Goal: Task Accomplishment & Management: Manage account settings

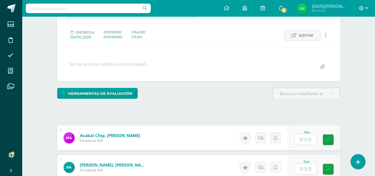
scroll to position [138, 0]
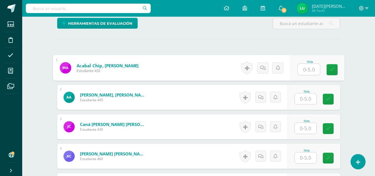
click at [311, 67] on input "text" at bounding box center [308, 69] width 22 height 11
type input "5"
click at [335, 72] on link at bounding box center [331, 69] width 11 height 11
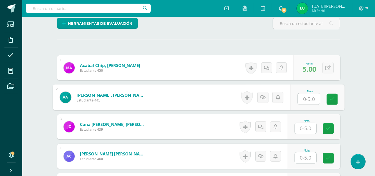
click at [311, 96] on input "text" at bounding box center [308, 98] width 22 height 11
type input "0"
click at [329, 100] on icon at bounding box center [331, 99] width 5 height 5
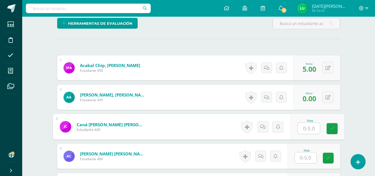
click at [314, 129] on input "text" at bounding box center [308, 128] width 22 height 11
type input "5"
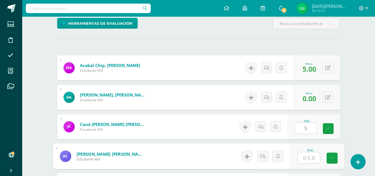
type input "5"
click at [304, 160] on input "5" at bounding box center [308, 157] width 22 height 11
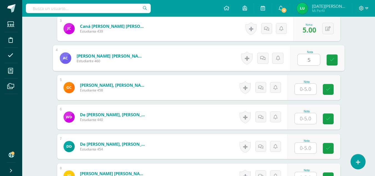
scroll to position [242, 0]
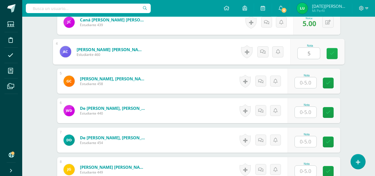
click at [333, 51] on icon at bounding box center [331, 53] width 5 height 5
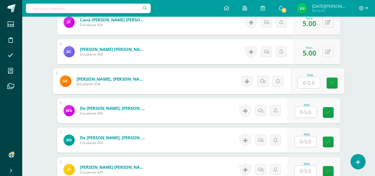
click at [306, 77] on input "text" at bounding box center [308, 82] width 22 height 11
type input "0"
type input "5"
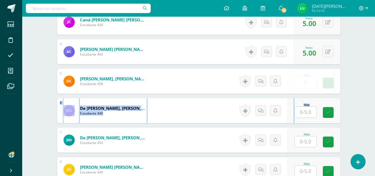
drag, startPoint x: 334, startPoint y: 92, endPoint x: 302, endPoint y: 118, distance: 41.4
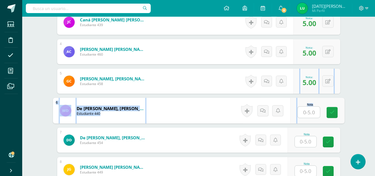
click at [314, 114] on input "text" at bounding box center [308, 112] width 22 height 11
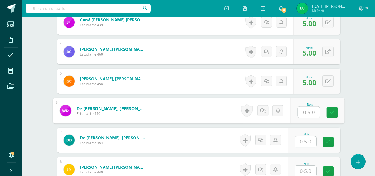
click at [311, 112] on input "text" at bounding box center [308, 112] width 22 height 11
type input "5"
click at [332, 115] on link at bounding box center [331, 112] width 11 height 11
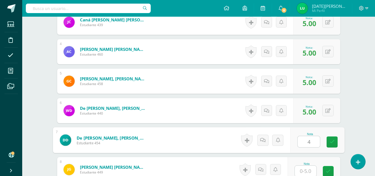
click at [314, 140] on input "4" at bounding box center [308, 141] width 22 height 11
type input "4"
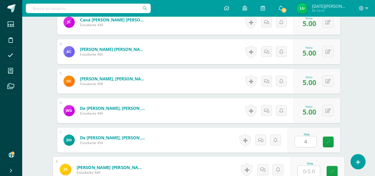
click at [306, 170] on input "text" at bounding box center [308, 170] width 22 height 11
type input "0"
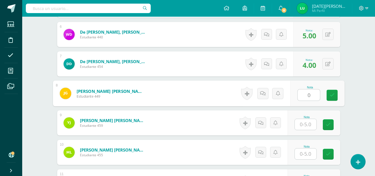
scroll to position [327, 0]
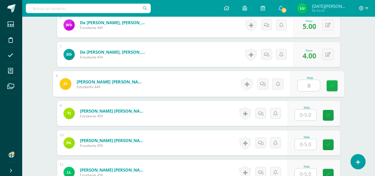
click at [331, 88] on link at bounding box center [331, 85] width 11 height 11
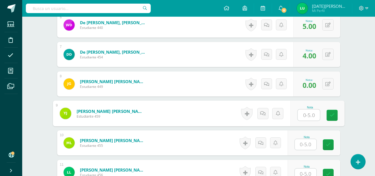
click at [307, 115] on input "text" at bounding box center [308, 114] width 22 height 11
type input "5"
click at [333, 120] on link at bounding box center [331, 115] width 11 height 11
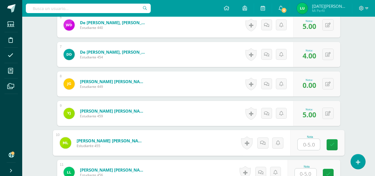
click at [310, 148] on input "text" at bounding box center [308, 144] width 22 height 11
type input "5"
click at [333, 149] on link at bounding box center [331, 144] width 11 height 11
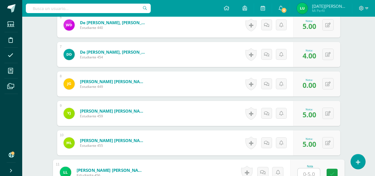
click at [311, 173] on input "text" at bounding box center [308, 173] width 22 height 11
type input "0"
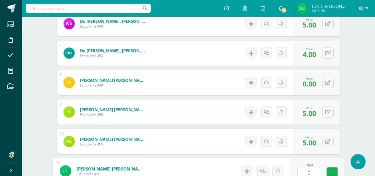
click at [333, 171] on icon at bounding box center [331, 172] width 5 height 5
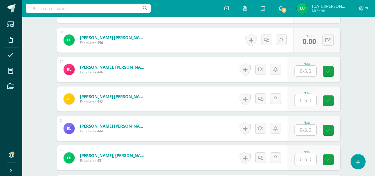
scroll to position [456, 0]
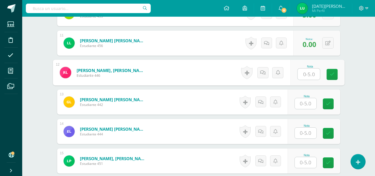
click at [308, 75] on input "text" at bounding box center [308, 74] width 22 height 11
type input "5"
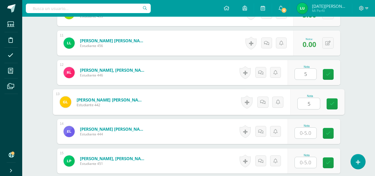
click at [304, 105] on input "5" at bounding box center [308, 103] width 22 height 11
type input "5"
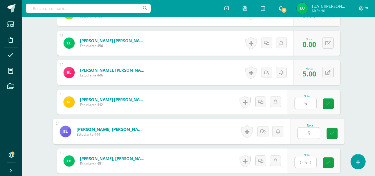
click at [316, 131] on input "5" at bounding box center [308, 132] width 22 height 11
type input "5"
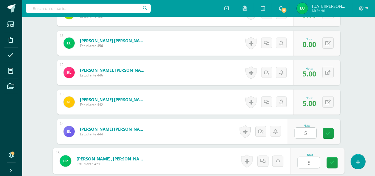
click at [312, 161] on input "5" at bounding box center [308, 162] width 22 height 11
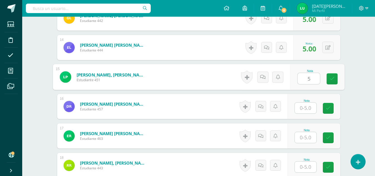
scroll to position [542, 0]
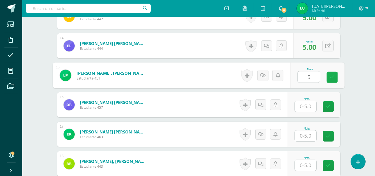
click at [332, 77] on icon at bounding box center [331, 77] width 5 height 5
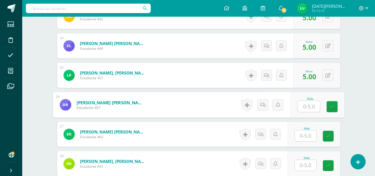
click at [309, 103] on input "text" at bounding box center [308, 106] width 22 height 11
type input "0"
click at [331, 104] on icon at bounding box center [331, 106] width 5 height 5
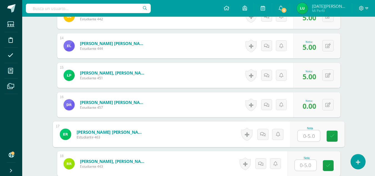
click at [310, 133] on input "text" at bounding box center [308, 135] width 22 height 11
type input "0"
click at [327, 137] on link at bounding box center [331, 135] width 11 height 11
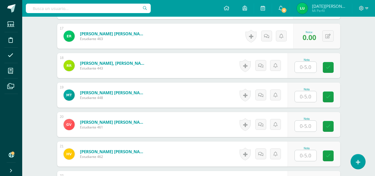
scroll to position [648, 0]
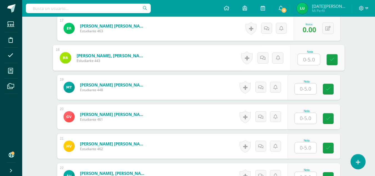
click at [312, 57] on input "text" at bounding box center [308, 59] width 22 height 11
type input "4"
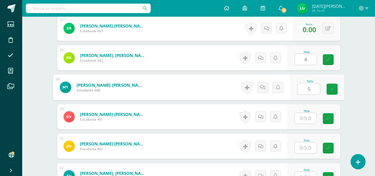
click at [309, 86] on input "5" at bounding box center [308, 88] width 22 height 11
type input "5"
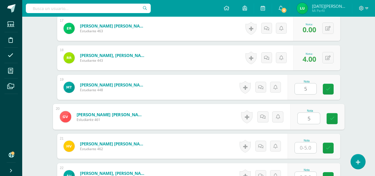
click at [307, 121] on input "5" at bounding box center [308, 118] width 22 height 11
type input "5"
click at [306, 146] on input "5" at bounding box center [306, 147] width 22 height 11
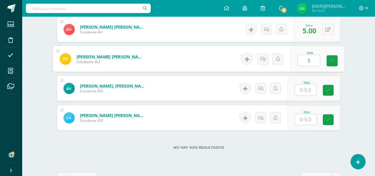
scroll to position [747, 0]
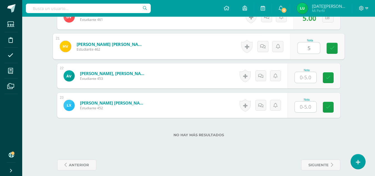
type input "5"
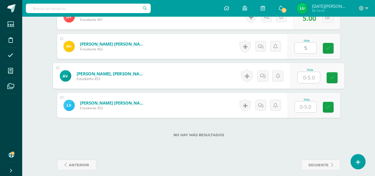
click at [309, 79] on input "text" at bounding box center [308, 77] width 22 height 11
type input "5"
click at [333, 79] on icon at bounding box center [331, 77] width 5 height 5
type input "5"
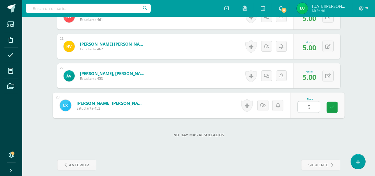
click at [307, 104] on input "5" at bounding box center [308, 106] width 22 height 11
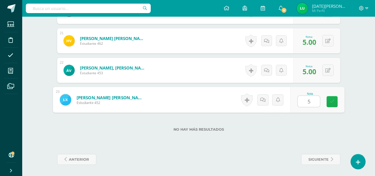
click at [333, 101] on icon at bounding box center [331, 101] width 5 height 5
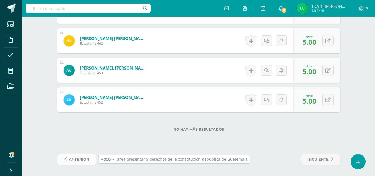
click at [84, 160] on span "anterior" at bounding box center [79, 159] width 20 height 10
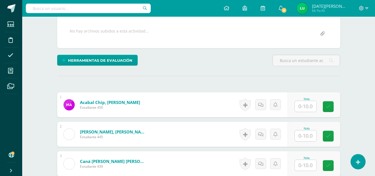
scroll to position [94, 0]
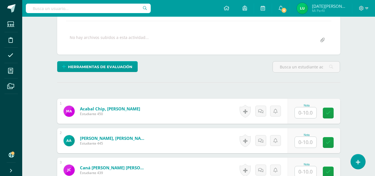
drag, startPoint x: 375, startPoint y: 43, endPoint x: 375, endPoint y: 34, distance: 9.5
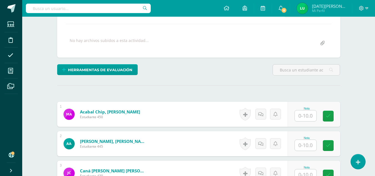
scroll to position [85, 0]
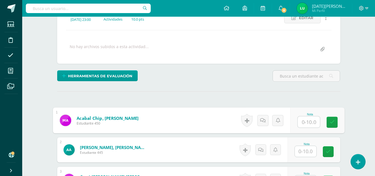
click at [306, 120] on input "text" at bounding box center [308, 121] width 22 height 11
type input "0"
type input "8"
click at [335, 123] on link at bounding box center [331, 122] width 11 height 11
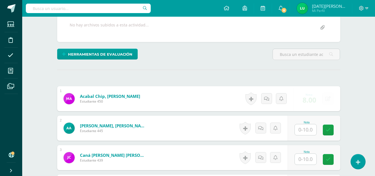
scroll to position [116, 0]
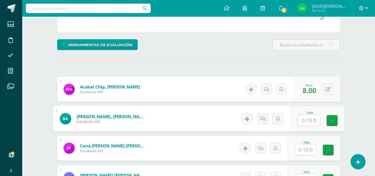
click at [307, 117] on input "text" at bounding box center [308, 120] width 22 height 11
type input "0"
click at [327, 117] on link at bounding box center [331, 120] width 11 height 11
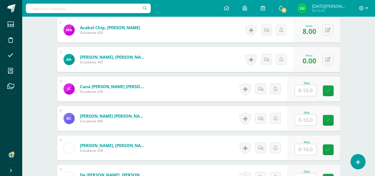
scroll to position [183, 0]
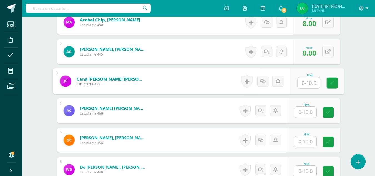
click at [307, 85] on input "text" at bounding box center [308, 82] width 22 height 11
type input "5"
click at [317, 88] on input "10" at bounding box center [308, 82] width 22 height 11
type input "10"
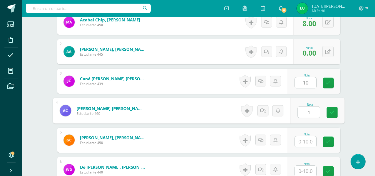
click at [304, 116] on input "1" at bounding box center [308, 112] width 22 height 11
type input "1"
type input "0"
click at [305, 117] on input "text" at bounding box center [308, 112] width 22 height 11
type input "10"
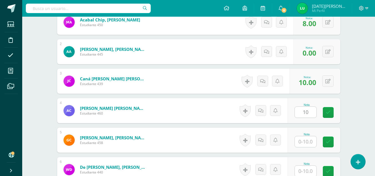
click at [327, 119] on div "Nota 10" at bounding box center [313, 110] width 53 height 25
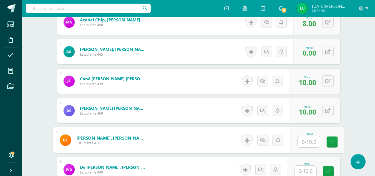
click at [299, 143] on input "text" at bounding box center [308, 141] width 22 height 11
type input "10"
click at [328, 141] on link at bounding box center [331, 141] width 11 height 11
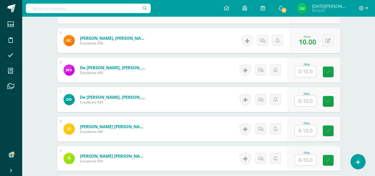
scroll to position [290, 0]
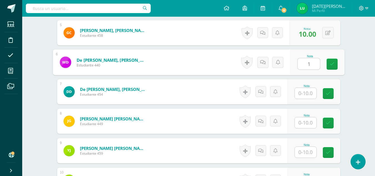
click at [306, 67] on input "1" at bounding box center [308, 63] width 22 height 11
type input "10"
click at [333, 69] on link at bounding box center [331, 64] width 11 height 11
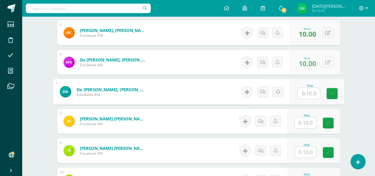
click at [309, 88] on input "text" at bounding box center [308, 93] width 22 height 11
type input "5"
click at [331, 97] on link at bounding box center [331, 93] width 11 height 11
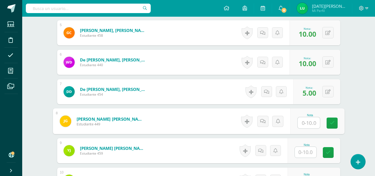
click at [304, 120] on input "text" at bounding box center [308, 122] width 22 height 11
type input "0"
click at [329, 126] on link at bounding box center [331, 122] width 11 height 11
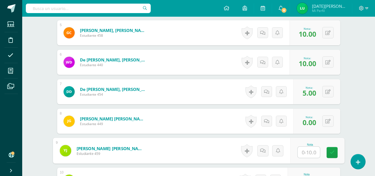
click at [307, 153] on input "text" at bounding box center [308, 152] width 22 height 11
type input "0"
click at [335, 152] on link at bounding box center [331, 152] width 11 height 11
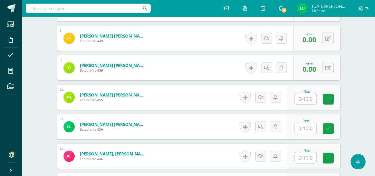
scroll to position [377, 0]
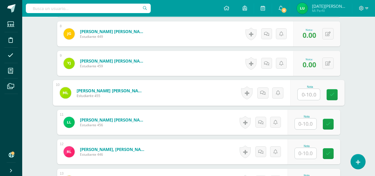
click at [304, 92] on input "text" at bounding box center [308, 94] width 22 height 11
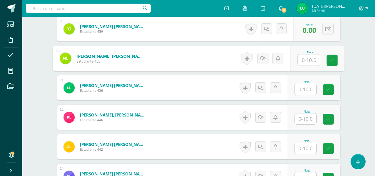
scroll to position [413, 0]
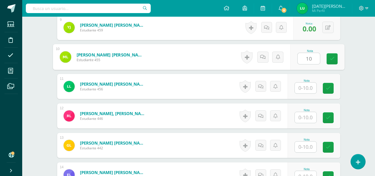
type input "10"
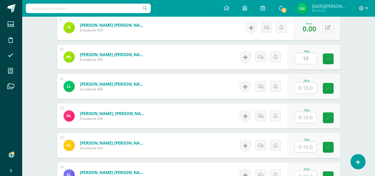
click at [329, 66] on div "Nota 10" at bounding box center [313, 56] width 53 height 25
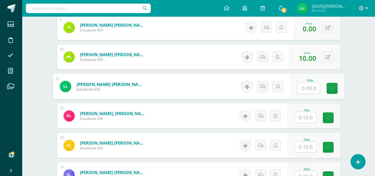
click at [301, 86] on input "text" at bounding box center [308, 87] width 22 height 11
drag, startPoint x: 329, startPoint y: 87, endPoint x: 301, endPoint y: 117, distance: 41.8
click at [301, 117] on div "1 Acabal Chip, Mauricio Alberto Estudiante 450 Nota 8.00 0 Logros 8.00 2" at bounding box center [198, 116] width 283 height 672
type input "0"
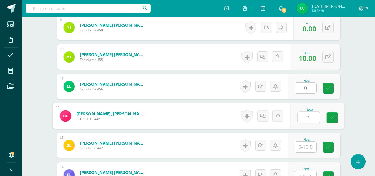
click at [301, 117] on input "1" at bounding box center [308, 117] width 22 height 11
type input "10"
click at [330, 118] on icon at bounding box center [331, 117] width 5 height 5
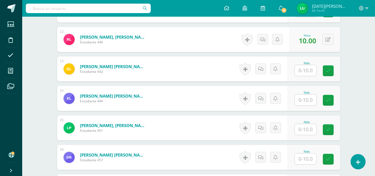
scroll to position [507, 0]
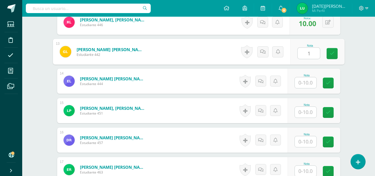
click at [308, 55] on input "1" at bounding box center [308, 53] width 22 height 11
drag, startPoint x: 333, startPoint y: 57, endPoint x: 298, endPoint y: 83, distance: 43.5
click at [298, 83] on div "1 Acabal Chip, Mauricio Alberto Estudiante 450 Nota 8.00 0 Logros 8.00 2" at bounding box center [198, 22] width 283 height 672
type input "10"
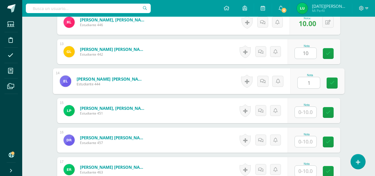
click at [298, 83] on input "1" at bounding box center [308, 82] width 22 height 11
click at [327, 85] on link at bounding box center [331, 82] width 11 height 11
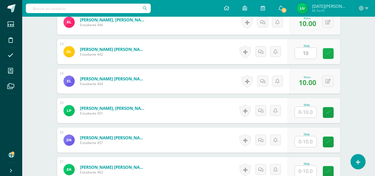
click at [329, 51] on icon at bounding box center [328, 53] width 5 height 5
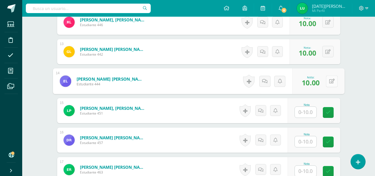
click at [328, 80] on button at bounding box center [332, 81] width 12 height 12
drag, startPoint x: 316, startPoint y: 83, endPoint x: 311, endPoint y: 112, distance: 29.5
click at [311, 112] on div "1 Acabal Chip, Mauricio Alberto Estudiante 450 Nota 8.00 0 Logros 8.00 2" at bounding box center [198, 22] width 283 height 672
type input "8"
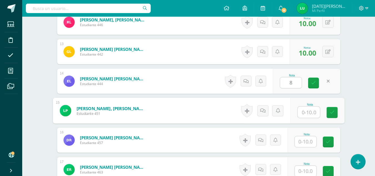
click at [311, 112] on input "text" at bounding box center [308, 112] width 22 height 11
drag, startPoint x: 333, startPoint y: 113, endPoint x: 308, endPoint y: 138, distance: 35.1
click at [308, 138] on div "1 Acabal Chip, Mauricio Alberto Estudiante 450 Nota 8.00 0 Logros 8.00 2" at bounding box center [198, 22] width 283 height 672
type input "5"
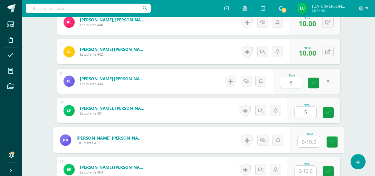
click at [308, 138] on input "text" at bounding box center [308, 141] width 22 height 11
type input "0"
click at [329, 141] on icon at bounding box center [331, 141] width 5 height 5
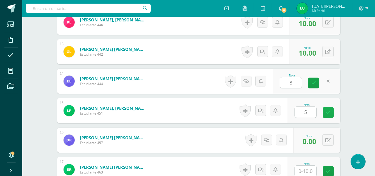
click at [327, 110] on icon at bounding box center [328, 112] width 5 height 5
click at [317, 86] on link at bounding box center [313, 82] width 11 height 11
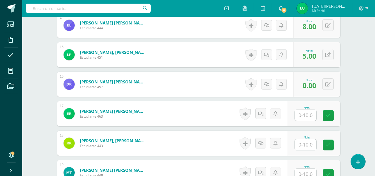
scroll to position [566, 0]
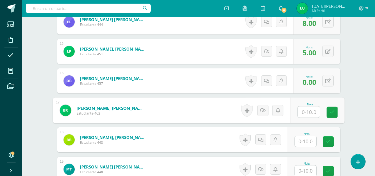
click at [308, 115] on input "text" at bounding box center [308, 111] width 22 height 11
drag, startPoint x: 329, startPoint y: 115, endPoint x: 297, endPoint y: 149, distance: 46.5
type input "0"
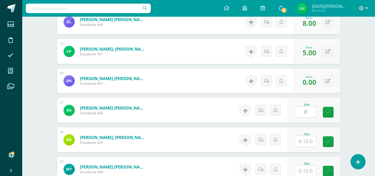
click at [297, 147] on div at bounding box center [305, 140] width 22 height 11
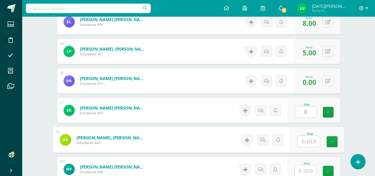
type input "8"
click at [312, 141] on input "8" at bounding box center [308, 141] width 22 height 11
click at [331, 142] on icon at bounding box center [331, 141] width 5 height 5
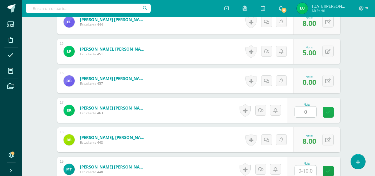
click at [329, 116] on link at bounding box center [328, 112] width 11 height 11
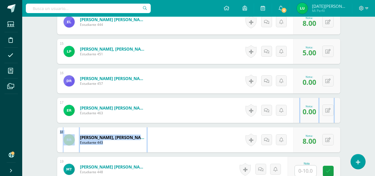
drag, startPoint x: 375, startPoint y: 121, endPoint x: 375, endPoint y: 135, distance: 14.2
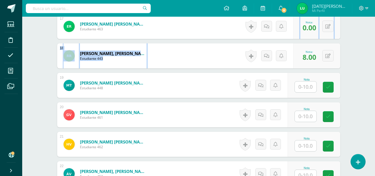
scroll to position [651, 0]
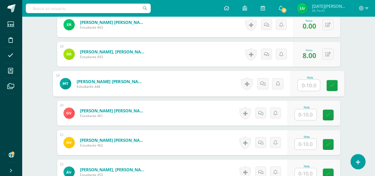
click at [308, 84] on input "text" at bounding box center [308, 85] width 22 height 11
drag, startPoint x: 329, startPoint y: 88, endPoint x: 306, endPoint y: 122, distance: 41.0
type input "10"
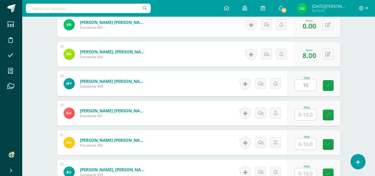
click at [306, 122] on div "Nota" at bounding box center [313, 112] width 53 height 25
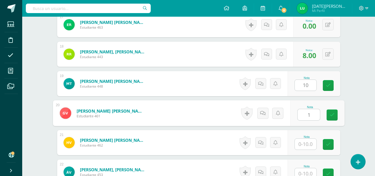
click at [307, 116] on input "1" at bounding box center [308, 114] width 22 height 11
type input "10"
click at [332, 117] on icon at bounding box center [331, 114] width 5 height 5
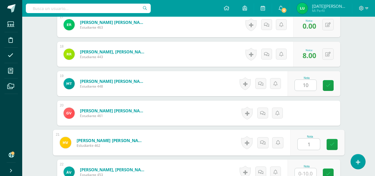
click at [304, 143] on input "1" at bounding box center [308, 143] width 22 height 11
type input "10"
click at [332, 145] on icon at bounding box center [331, 144] width 5 height 5
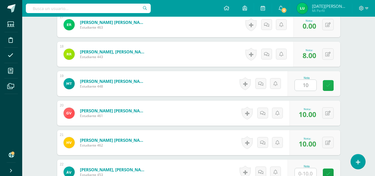
click at [331, 87] on link at bounding box center [328, 85] width 11 height 11
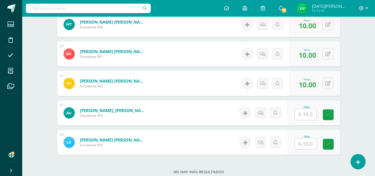
scroll to position [712, 0]
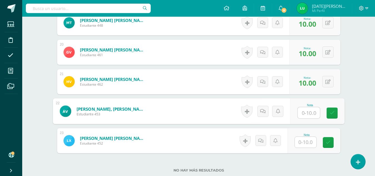
click at [305, 113] on input "text" at bounding box center [308, 112] width 22 height 11
type input "10"
click at [333, 115] on icon at bounding box center [331, 112] width 5 height 5
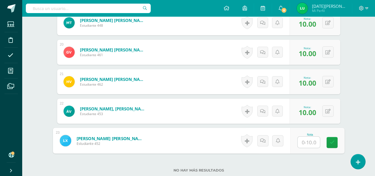
click at [309, 144] on input "text" at bounding box center [308, 142] width 22 height 11
type input "10"
click at [327, 139] on link at bounding box center [331, 142] width 11 height 11
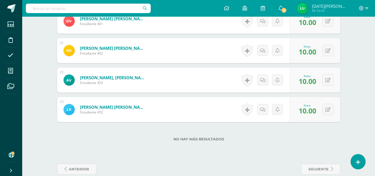
scroll to position [753, 0]
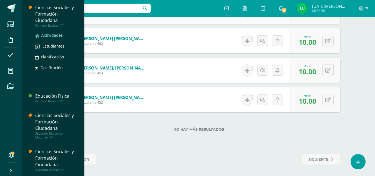
click at [54, 36] on span "Actividades" at bounding box center [51, 34] width 21 height 5
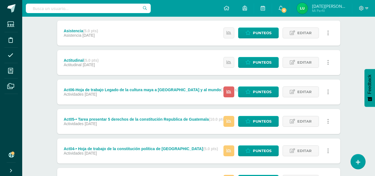
scroll to position [131, 0]
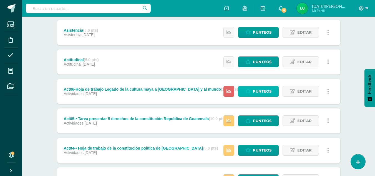
click at [259, 92] on span "Punteos" at bounding box center [262, 91] width 19 height 10
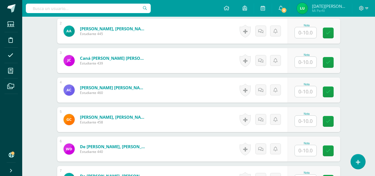
scroll to position [205, 0]
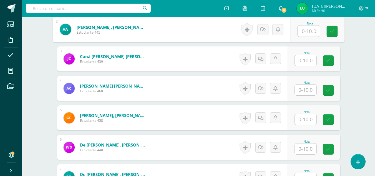
click at [306, 33] on input "text" at bounding box center [308, 31] width 22 height 11
type input "0"
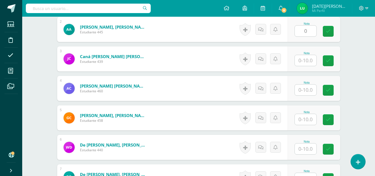
click at [326, 35] on div "Nota 0" at bounding box center [313, 29] width 53 height 25
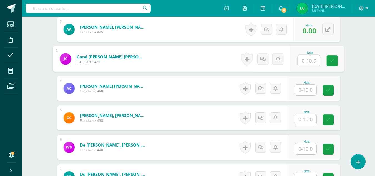
click at [307, 62] on input "text" at bounding box center [308, 60] width 22 height 11
type input "10"
click at [327, 62] on link at bounding box center [331, 60] width 11 height 11
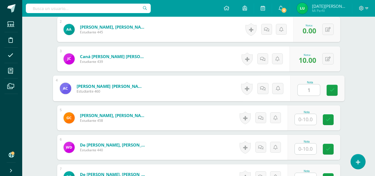
click at [312, 91] on input "1" at bounding box center [308, 89] width 22 height 11
type input "10"
click at [336, 89] on link at bounding box center [331, 90] width 11 height 11
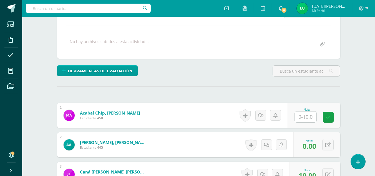
scroll to position [135, 0]
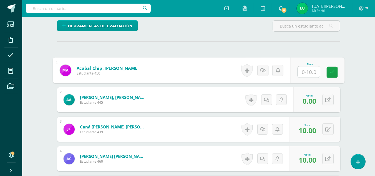
click at [306, 71] on input "text" at bounding box center [308, 71] width 22 height 11
type input "10"
click at [329, 74] on icon at bounding box center [331, 72] width 5 height 5
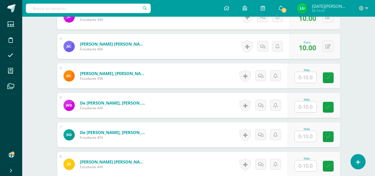
scroll to position [253, 0]
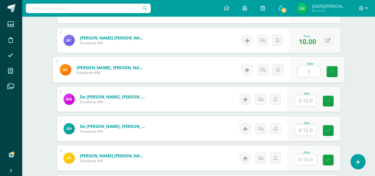
click at [312, 69] on input "1" at bounding box center [308, 71] width 22 height 11
type input "10"
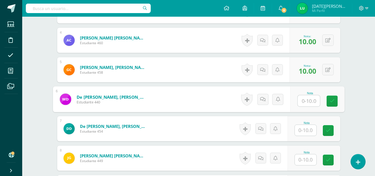
click at [312, 104] on input "text" at bounding box center [308, 100] width 22 height 11
type input "10"
click at [332, 106] on link at bounding box center [331, 100] width 11 height 11
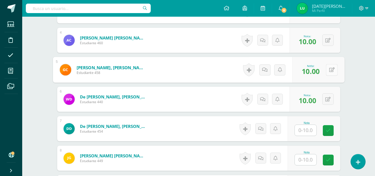
click at [326, 73] on button at bounding box center [332, 70] width 12 height 12
type input "0"
click at [315, 71] on icon at bounding box center [316, 71] width 5 height 5
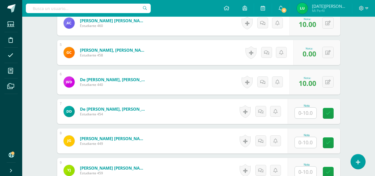
scroll to position [280, 0]
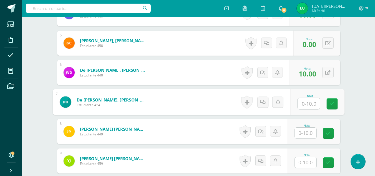
click at [309, 101] on input "text" at bounding box center [308, 103] width 22 height 11
type input "10"
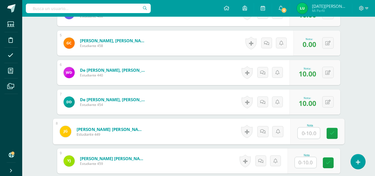
click at [314, 130] on input "text" at bounding box center [308, 132] width 22 height 11
type input "0"
click at [321, 131] on div "Nota 0" at bounding box center [317, 131] width 54 height 26
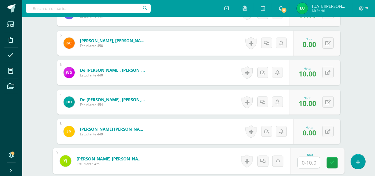
click at [307, 159] on input "text" at bounding box center [308, 162] width 22 height 11
type input "10"
click at [327, 165] on link at bounding box center [331, 162] width 11 height 11
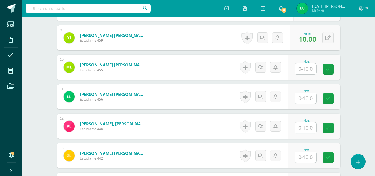
scroll to position [426, 0]
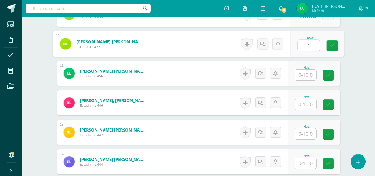
click at [306, 49] on input "1" at bounding box center [308, 45] width 22 height 11
type input "10"
click at [334, 50] on link at bounding box center [331, 45] width 11 height 11
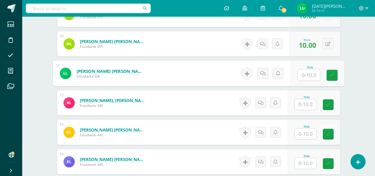
click at [306, 72] on input "text" at bounding box center [308, 74] width 22 height 11
type input "0"
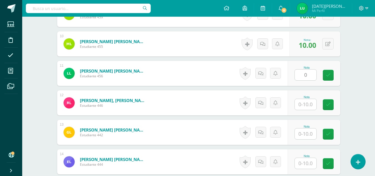
click at [309, 110] on div at bounding box center [305, 104] width 22 height 11
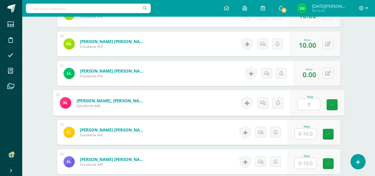
click at [308, 105] on input "1" at bounding box center [308, 104] width 22 height 11
type input "10"
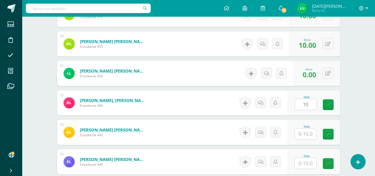
click at [341, 110] on div "¿Estás seguro que quieres eliminar esta actividad? Esto borrará la actividad y …" at bounding box center [198, 65] width 287 height 851
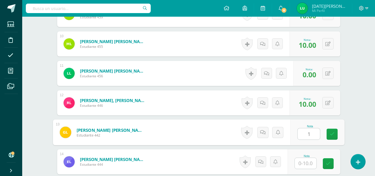
click at [309, 129] on input "1" at bounding box center [308, 133] width 22 height 11
type input "10"
click at [331, 135] on icon at bounding box center [331, 134] width 5 height 5
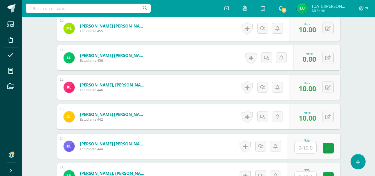
scroll to position [490, 0]
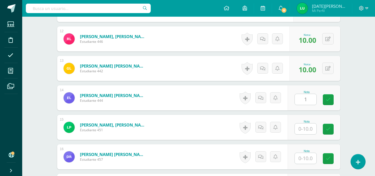
click at [309, 102] on input "1" at bounding box center [306, 99] width 22 height 11
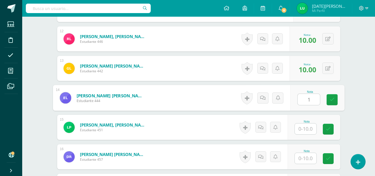
type input "10"
click at [331, 101] on icon at bounding box center [331, 99] width 5 height 5
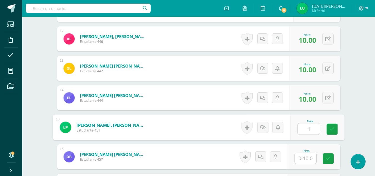
click at [305, 129] on input "1" at bounding box center [308, 128] width 22 height 11
drag, startPoint x: 330, startPoint y: 130, endPoint x: 303, endPoint y: 163, distance: 43.0
click at [303, 163] on div "1 [PERSON_NAME] Estudiante 450 Nota 10.00 0 [GEOGRAPHIC_DATA] 10.00" at bounding box center [198, 39] width 283 height 672
type input "10"
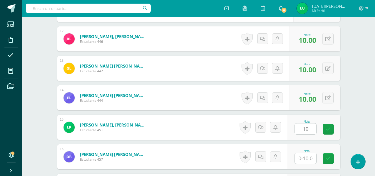
click at [303, 163] on div at bounding box center [305, 157] width 22 height 11
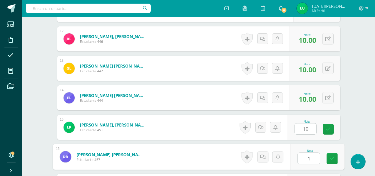
click at [306, 156] on input "1" at bounding box center [308, 158] width 22 height 11
type input "10"
click at [330, 159] on icon at bounding box center [331, 158] width 5 height 5
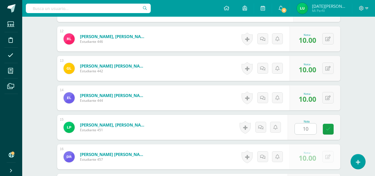
click at [331, 135] on div "Nota 10" at bounding box center [313, 127] width 53 height 25
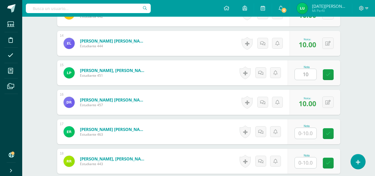
scroll to position [549, 0]
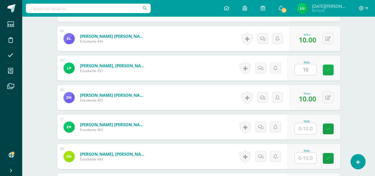
click at [327, 66] on link at bounding box center [328, 69] width 11 height 11
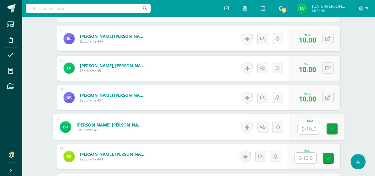
click at [309, 127] on input "text" at bounding box center [308, 128] width 22 height 11
type input "1"
type input "0"
click at [334, 132] on link at bounding box center [331, 128] width 11 height 11
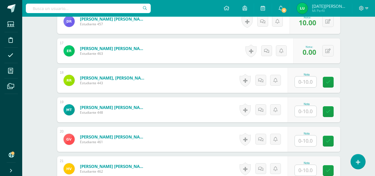
scroll to position [627, 0]
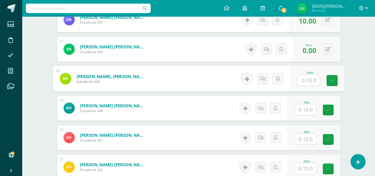
click at [304, 82] on input "text" at bounding box center [308, 80] width 22 height 11
type input "10"
click at [328, 84] on link at bounding box center [331, 80] width 11 height 11
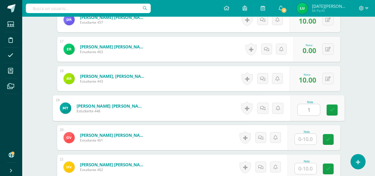
click at [307, 107] on input "1" at bounding box center [308, 109] width 22 height 11
click at [328, 115] on link at bounding box center [331, 109] width 11 height 11
type input "10"
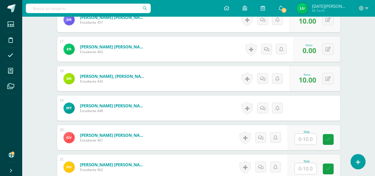
click at [310, 133] on div "Nota" at bounding box center [306, 131] width 24 height 3
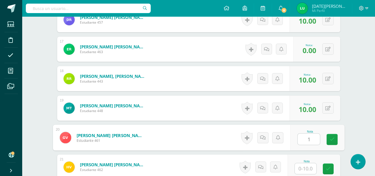
click at [308, 140] on input "1" at bounding box center [308, 138] width 22 height 11
type input "10"
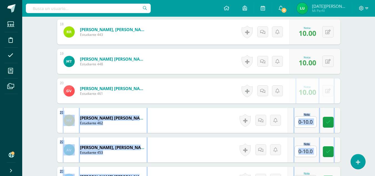
drag, startPoint x: 325, startPoint y: 142, endPoint x: 299, endPoint y: 174, distance: 41.3
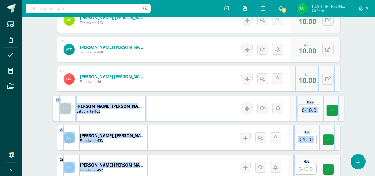
click at [302, 110] on input "text" at bounding box center [308, 109] width 22 height 11
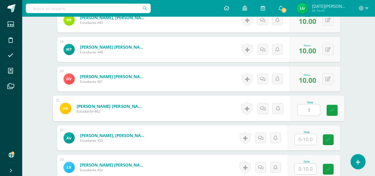
type input "10"
click at [329, 111] on icon at bounding box center [331, 110] width 5 height 5
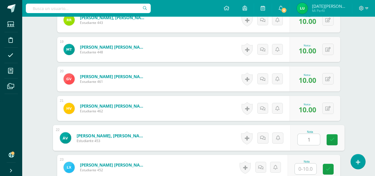
click at [310, 137] on input "1" at bounding box center [308, 139] width 22 height 11
type input "10"
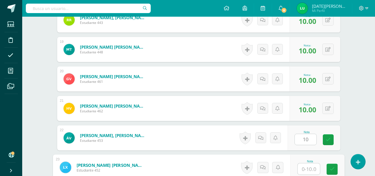
drag, startPoint x: 326, startPoint y: 140, endPoint x: 304, endPoint y: 168, distance: 34.4
click at [304, 168] on input "1" at bounding box center [308, 168] width 22 height 11
type input "10"
click at [331, 169] on icon at bounding box center [331, 169] width 5 height 5
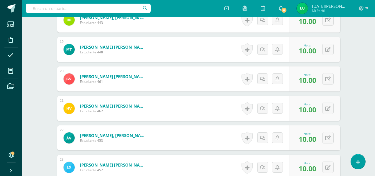
scroll to position [753, 0]
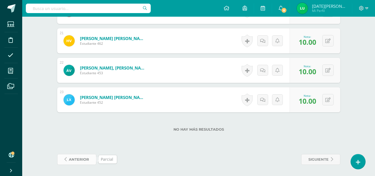
click at [86, 156] on span "anterior" at bounding box center [79, 159] width 20 height 10
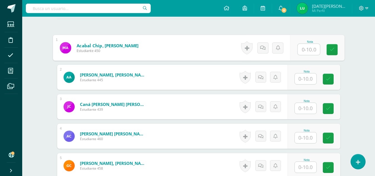
scroll to position [158, 0]
click at [308, 54] on input "text" at bounding box center [308, 49] width 22 height 11
type input "10"
click at [311, 52] on input "10" at bounding box center [308, 49] width 22 height 11
click at [333, 51] on icon at bounding box center [331, 49] width 5 height 5
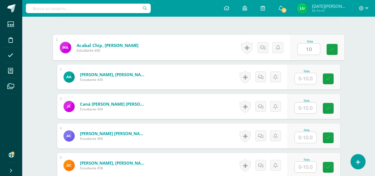
scroll to position [158, 0]
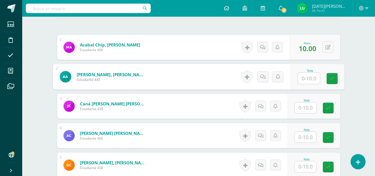
click at [307, 76] on input "text" at bounding box center [308, 78] width 22 height 11
type input "0"
click at [330, 81] on link at bounding box center [331, 78] width 11 height 11
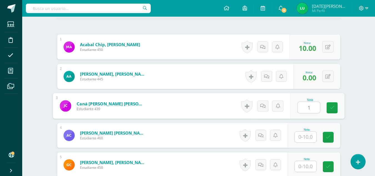
click at [309, 108] on input "1" at bounding box center [308, 107] width 22 height 11
type input "10"
click at [333, 110] on icon at bounding box center [331, 107] width 5 height 5
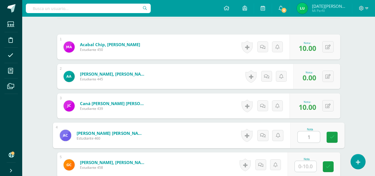
click at [307, 135] on input "1" at bounding box center [308, 136] width 22 height 11
type input "10"
click at [332, 136] on icon at bounding box center [331, 137] width 5 height 5
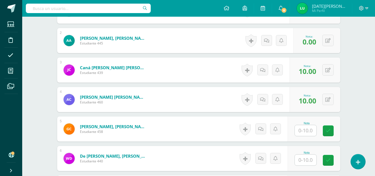
scroll to position [199, 0]
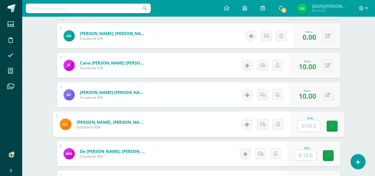
click at [306, 122] on input "text" at bounding box center [308, 125] width 22 height 11
type input "10"
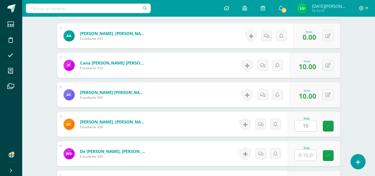
click at [338, 127] on div "Nota 10" at bounding box center [313, 124] width 53 height 25
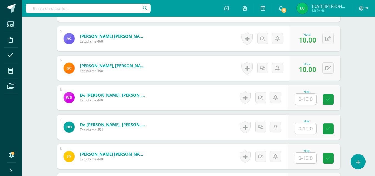
scroll to position [256, 0]
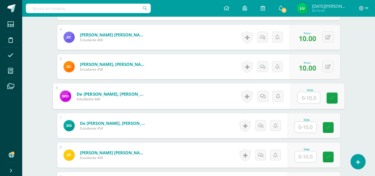
click at [306, 95] on input "text" at bounding box center [308, 97] width 22 height 11
type input "10"
click at [333, 102] on link at bounding box center [331, 97] width 11 height 11
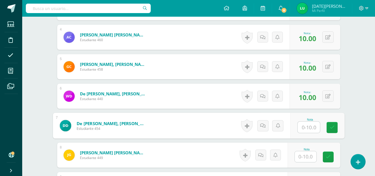
click at [307, 126] on input "text" at bounding box center [308, 127] width 22 height 11
click at [319, 128] on input "10" at bounding box center [308, 127] width 22 height 11
type input "10"
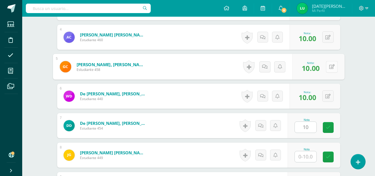
click at [325, 68] on div "0 [GEOGRAPHIC_DATA] Logros obtenidos Aún no hay logros agregados Nota: 10.00" at bounding box center [318, 67] width 52 height 26
click at [332, 72] on button at bounding box center [332, 67] width 12 height 12
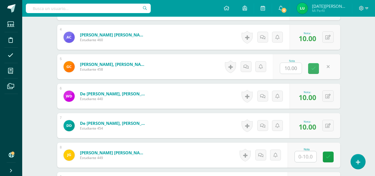
type input "0"
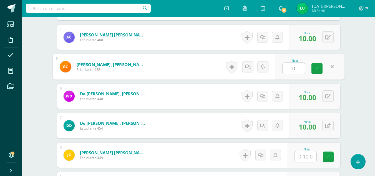
drag, startPoint x: 315, startPoint y: 68, endPoint x: 378, endPoint y: 82, distance: 64.6
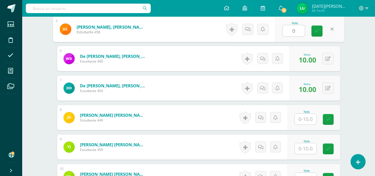
scroll to position [302, 0]
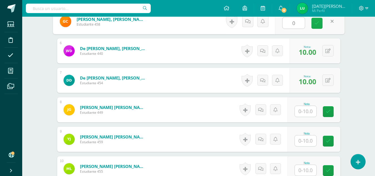
click at [315, 24] on icon at bounding box center [316, 23] width 5 height 5
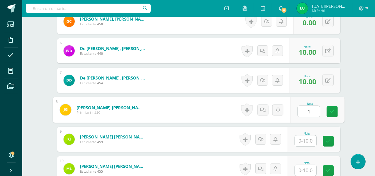
click at [306, 106] on input "1" at bounding box center [308, 111] width 22 height 11
type input "1"
type input "0"
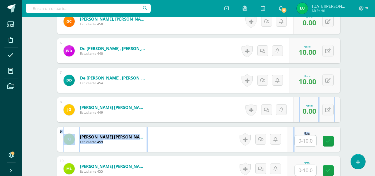
drag, startPoint x: 325, startPoint y: 109, endPoint x: 304, endPoint y: 141, distance: 38.2
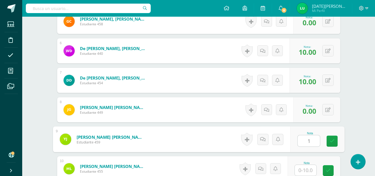
click at [304, 141] on input "1" at bounding box center [308, 140] width 22 height 11
type input "10"
click at [335, 140] on link at bounding box center [331, 140] width 11 height 11
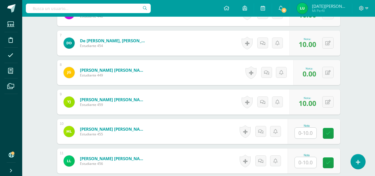
scroll to position [342, 0]
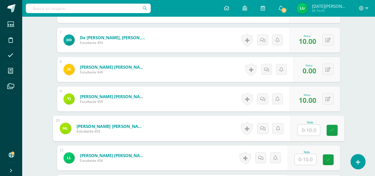
click at [302, 125] on input "text" at bounding box center [308, 129] width 22 height 11
type input "10"
click at [335, 131] on link at bounding box center [331, 130] width 11 height 11
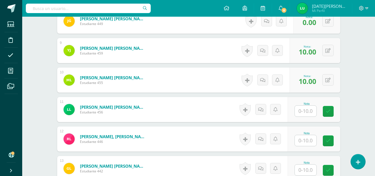
scroll to position [392, 0]
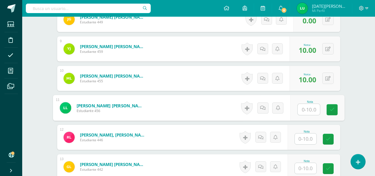
click at [306, 106] on input "text" at bounding box center [308, 109] width 22 height 11
click at [331, 110] on icon at bounding box center [331, 109] width 5 height 5
type input "0"
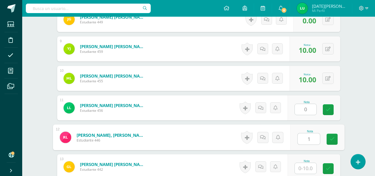
click at [314, 138] on input "1" at bounding box center [308, 138] width 22 height 11
type input "10"
click at [337, 139] on link at bounding box center [331, 138] width 11 height 11
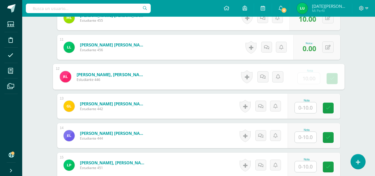
scroll to position [454, 0]
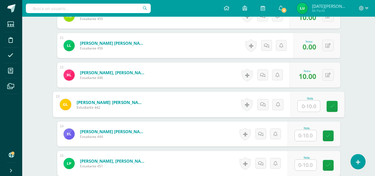
click at [311, 108] on input "text" at bounding box center [308, 105] width 22 height 11
type input "10"
click at [335, 107] on link at bounding box center [331, 106] width 11 height 11
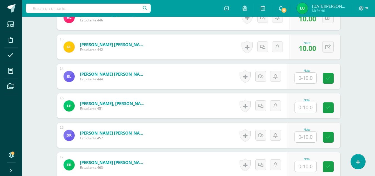
scroll to position [518, 0]
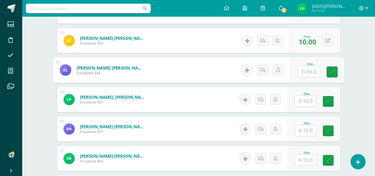
click at [301, 69] on input "text" at bounding box center [308, 71] width 22 height 11
click at [330, 72] on icon at bounding box center [331, 71] width 5 height 5
type input "10"
click at [309, 100] on input "1" at bounding box center [306, 100] width 22 height 11
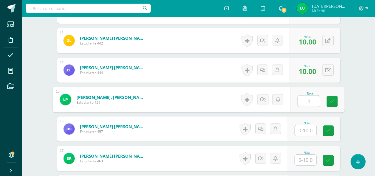
type input "10"
click at [331, 98] on link at bounding box center [331, 101] width 11 height 11
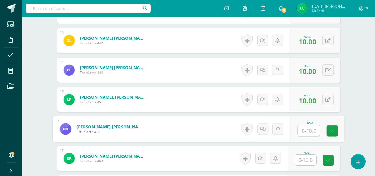
click at [302, 134] on input "text" at bounding box center [308, 130] width 22 height 11
type input "0"
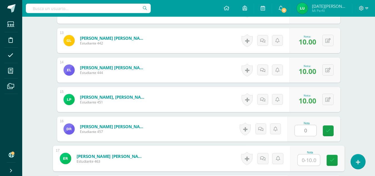
type input "0"
click at [310, 164] on input "0" at bounding box center [308, 159] width 22 height 11
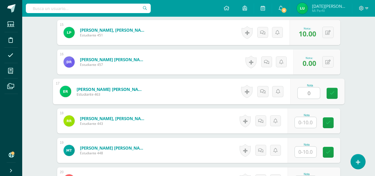
scroll to position [606, 0]
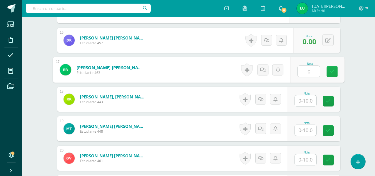
click at [331, 74] on link at bounding box center [331, 71] width 11 height 11
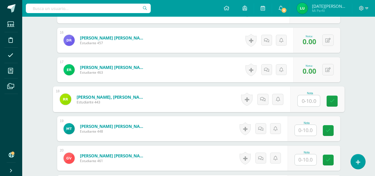
click at [311, 99] on input "text" at bounding box center [308, 100] width 22 height 11
type input "10"
click at [330, 100] on icon at bounding box center [331, 101] width 5 height 5
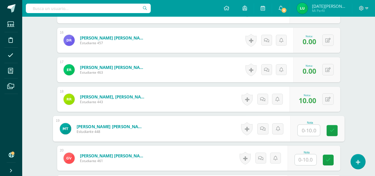
click at [313, 130] on input "text" at bounding box center [308, 130] width 22 height 11
click at [329, 132] on link at bounding box center [331, 130] width 11 height 11
type input "10"
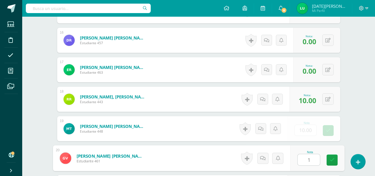
click at [306, 158] on input "1" at bounding box center [308, 159] width 22 height 11
type input "10"
click at [336, 158] on link at bounding box center [331, 159] width 11 height 11
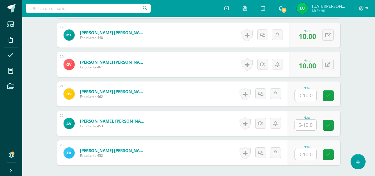
scroll to position [715, 0]
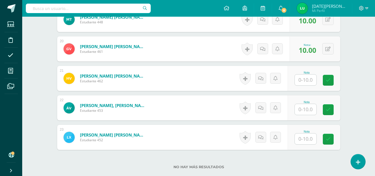
click at [312, 81] on input "text" at bounding box center [306, 79] width 22 height 11
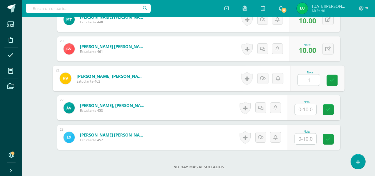
type input "10"
click at [332, 82] on icon at bounding box center [331, 80] width 5 height 5
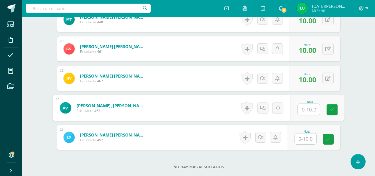
click at [303, 107] on input "text" at bounding box center [308, 109] width 22 height 11
drag, startPoint x: 328, startPoint y: 110, endPoint x: 304, endPoint y: 140, distance: 39.3
type input "10"
click at [304, 140] on input "1" at bounding box center [306, 138] width 22 height 11
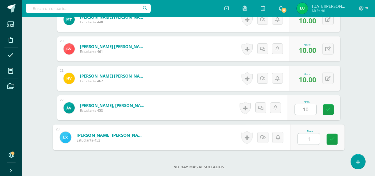
type input "10"
click at [332, 141] on icon at bounding box center [331, 139] width 5 height 5
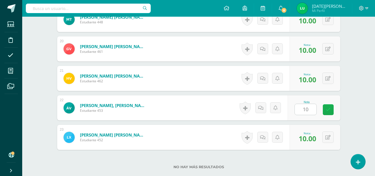
click at [326, 109] on icon at bounding box center [328, 109] width 5 height 5
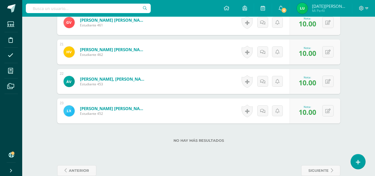
scroll to position [753, 0]
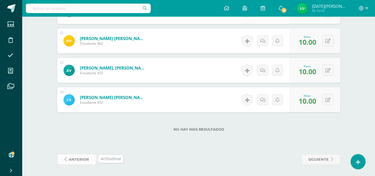
click at [77, 160] on span "anterior" at bounding box center [79, 159] width 20 height 10
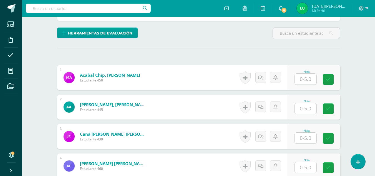
scroll to position [131, 0]
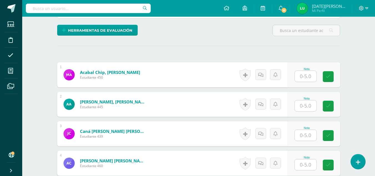
click at [304, 75] on input "text" at bounding box center [306, 76] width 22 height 11
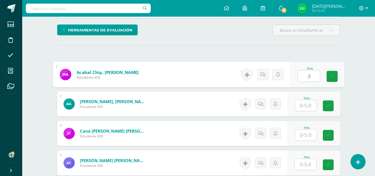
scroll to position [131, 0]
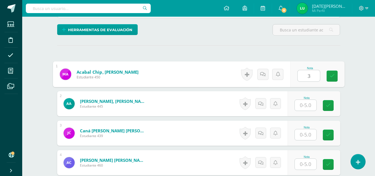
type input "3"
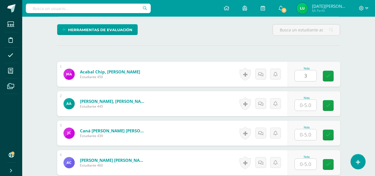
click at [333, 84] on div "Nota 3" at bounding box center [313, 74] width 53 height 25
click at [309, 107] on input "text" at bounding box center [306, 105] width 22 height 11
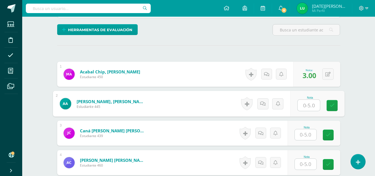
type input "0"
click at [329, 109] on link at bounding box center [331, 105] width 11 height 11
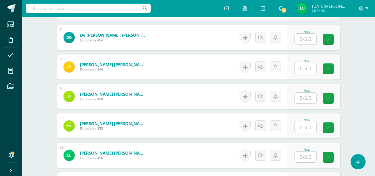
scroll to position [349, 0]
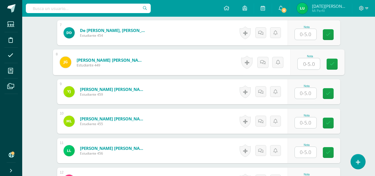
click at [309, 66] on input "text" at bounding box center [308, 63] width 22 height 11
drag, startPoint x: 329, startPoint y: 68, endPoint x: 305, endPoint y: 149, distance: 84.8
type input "0"
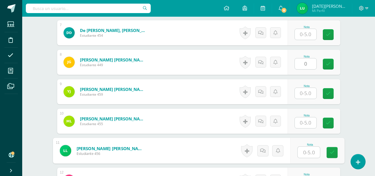
click at [305, 149] on input "text" at bounding box center [308, 152] width 22 height 11
type input "0"
click at [330, 157] on link at bounding box center [331, 152] width 11 height 11
click at [327, 66] on link at bounding box center [328, 64] width 11 height 11
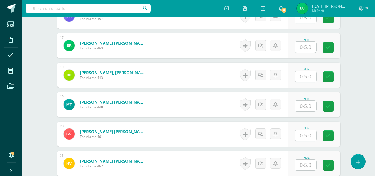
scroll to position [634, 0]
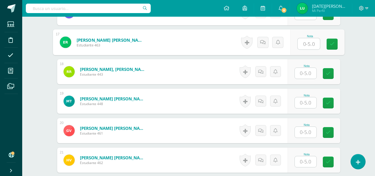
click at [316, 44] on input "text" at bounding box center [308, 43] width 22 height 11
type input "0"
click at [334, 49] on link at bounding box center [331, 44] width 11 height 11
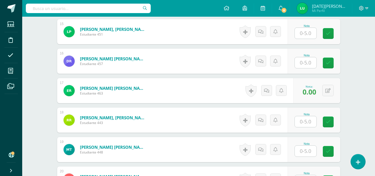
scroll to position [576, 0]
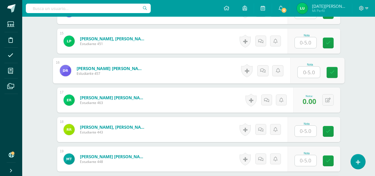
click at [313, 71] on input "text" at bounding box center [308, 72] width 22 height 11
type input "0"
click at [332, 72] on icon at bounding box center [331, 72] width 5 height 5
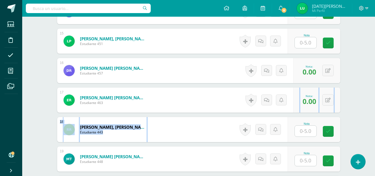
drag, startPoint x: 377, startPoint y: 112, endPoint x: 379, endPoint y: 91, distance: 20.3
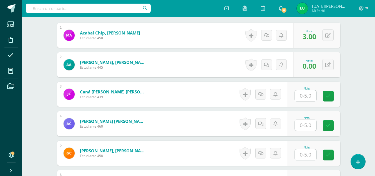
scroll to position [175, 0]
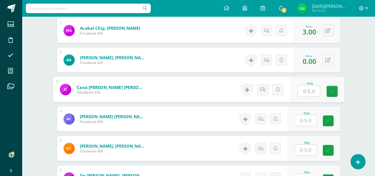
click at [305, 94] on input "text" at bounding box center [308, 90] width 22 height 11
type input "5"
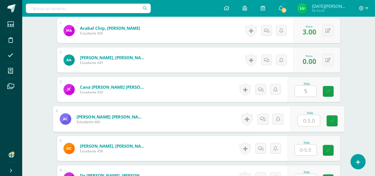
click at [311, 124] on input "text" at bounding box center [308, 120] width 22 height 11
type input "4"
type input "5"
click at [328, 120] on link at bounding box center [331, 120] width 11 height 11
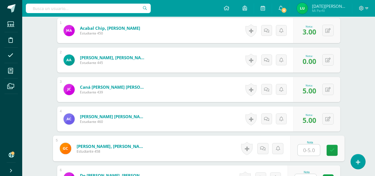
type input "5"
click at [304, 151] on input "5" at bounding box center [308, 149] width 22 height 11
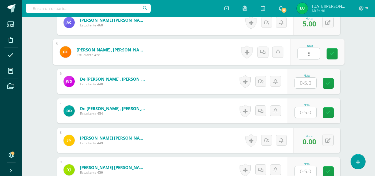
scroll to position [281, 0]
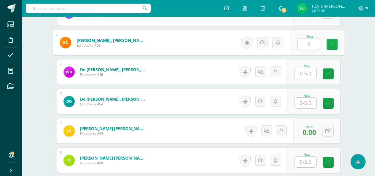
click at [334, 46] on link at bounding box center [331, 44] width 11 height 11
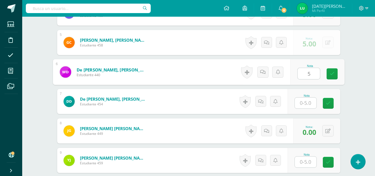
click at [306, 74] on input "5" at bounding box center [308, 73] width 22 height 11
type input "5"
click at [307, 102] on input "text" at bounding box center [306, 102] width 22 height 11
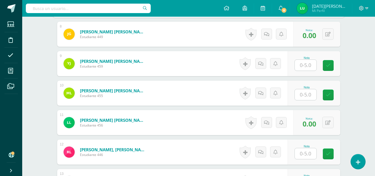
scroll to position [379, 0]
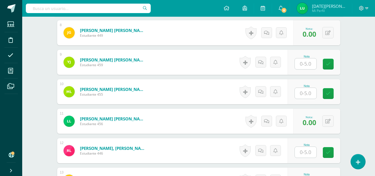
type input "4"
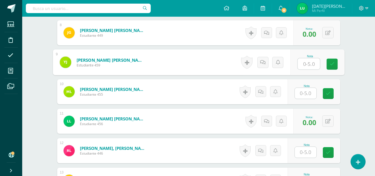
type input "4"
click at [310, 64] on input "4" at bounding box center [308, 63] width 22 height 11
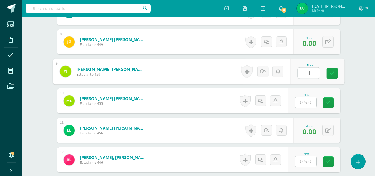
scroll to position [366, 0]
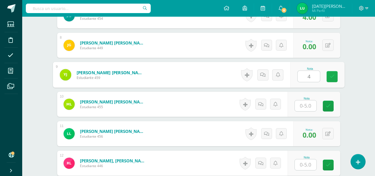
click at [336, 74] on link at bounding box center [331, 76] width 11 height 11
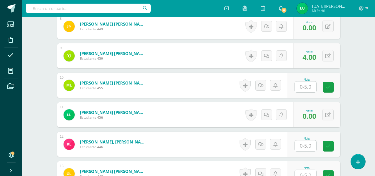
scroll to position [388, 0]
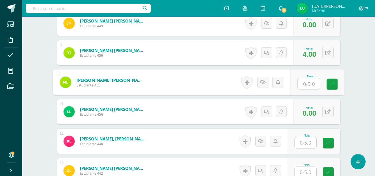
click at [313, 82] on input "text" at bounding box center [308, 83] width 22 height 11
type input "5"
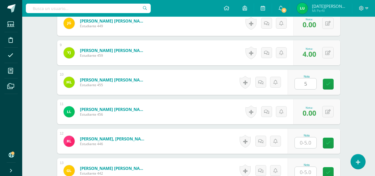
click at [331, 90] on div "Nota 5" at bounding box center [313, 82] width 53 height 25
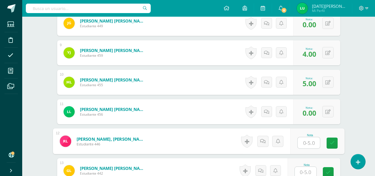
click at [313, 137] on input "text" at bounding box center [308, 142] width 22 height 11
type input "5"
click at [314, 138] on input "5" at bounding box center [308, 142] width 22 height 11
click at [332, 140] on icon at bounding box center [331, 142] width 5 height 5
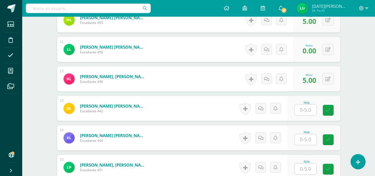
scroll to position [455, 0]
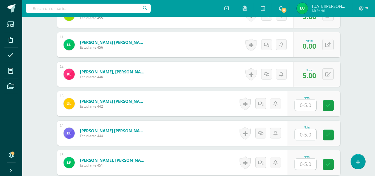
click at [294, 103] on div at bounding box center [305, 104] width 22 height 11
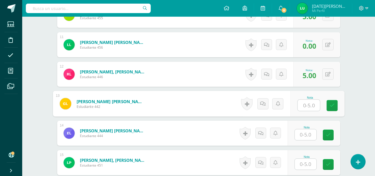
click at [307, 105] on input "text" at bounding box center [308, 105] width 22 height 11
type input "5"
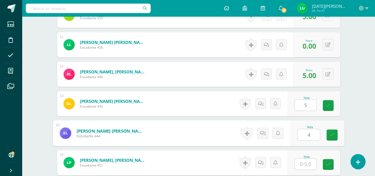
click at [304, 137] on input "4" at bounding box center [308, 134] width 22 height 11
type input "4"
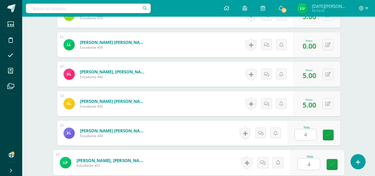
click at [311, 167] on input "4" at bounding box center [308, 163] width 22 height 11
click at [328, 165] on link at bounding box center [331, 164] width 11 height 11
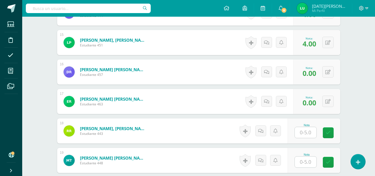
scroll to position [576, 0]
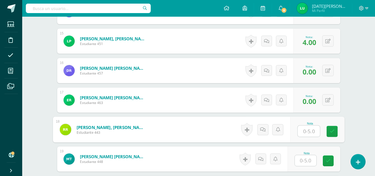
type input "5"
click at [310, 131] on input "5" at bounding box center [308, 130] width 22 height 11
type input "4"
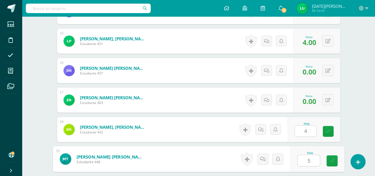
click at [313, 158] on input "5" at bounding box center [308, 160] width 22 height 11
type input "5"
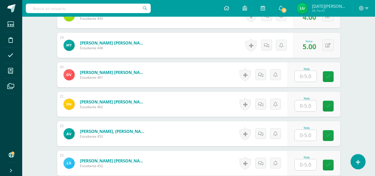
scroll to position [694, 0]
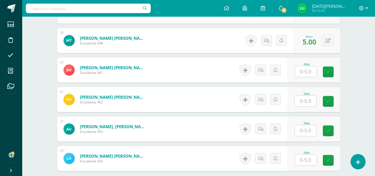
click at [303, 72] on input "text" at bounding box center [306, 71] width 22 height 11
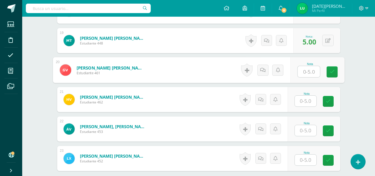
type input "5"
click at [331, 73] on icon at bounding box center [331, 71] width 5 height 5
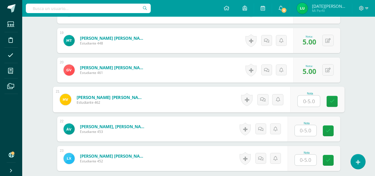
click at [312, 98] on input "text" at bounding box center [308, 100] width 22 height 11
type input "5"
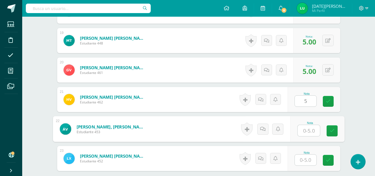
click at [307, 132] on input "text" at bounding box center [308, 130] width 22 height 11
click at [334, 126] on link at bounding box center [331, 130] width 11 height 11
type input "5.00"
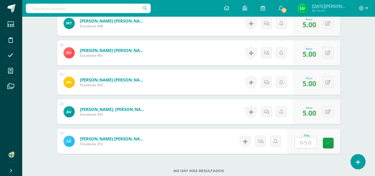
scroll to position [713, 0]
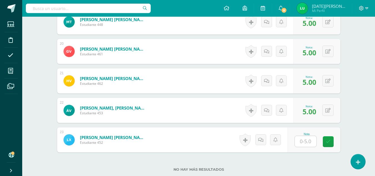
click at [336, 110] on div "0 Logros Logros obtenidos Aún no hay logros agregados Nota: 5.00" at bounding box center [316, 110] width 47 height 25
click at [327, 112] on button at bounding box center [332, 110] width 12 height 12
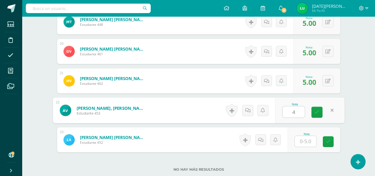
type input "4"
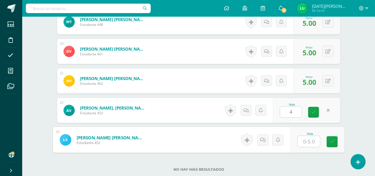
click at [314, 143] on input "text" at bounding box center [308, 141] width 22 height 11
type input "5"
click at [335, 146] on link at bounding box center [331, 141] width 11 height 11
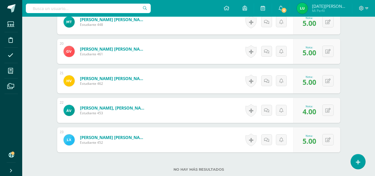
scroll to position [753, 0]
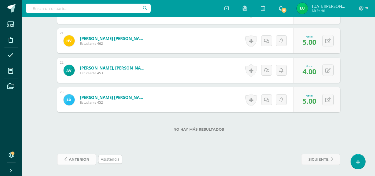
click at [89, 158] on span "anterior" at bounding box center [79, 159] width 20 height 10
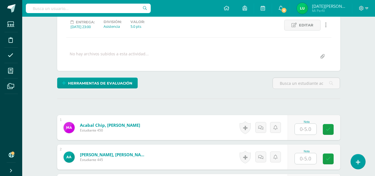
scroll to position [78, 0]
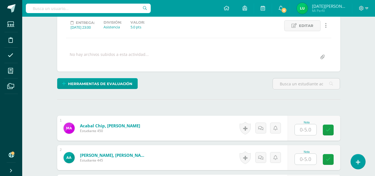
drag, startPoint x: 377, startPoint y: 66, endPoint x: 240, endPoint y: 88, distance: 138.6
click at [240, 88] on div "Herramientas de evaluación Lista de cotejo Escala de valoración Puntos Extra Su…" at bounding box center [198, 86] width 287 height 16
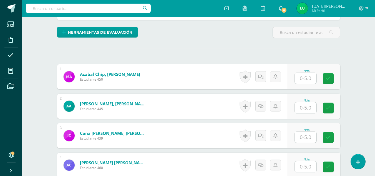
scroll to position [130, 0]
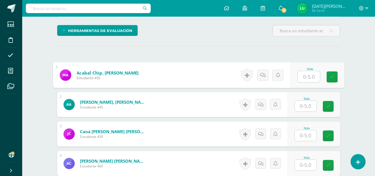
click at [307, 79] on input "text" at bounding box center [308, 76] width 22 height 11
type input "5"
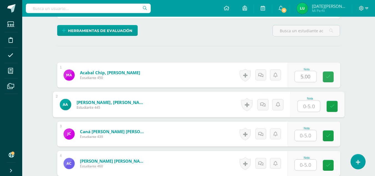
drag, startPoint x: 340, startPoint y: 81, endPoint x: 310, endPoint y: 105, distance: 38.9
click at [310, 105] on input "text" at bounding box center [308, 105] width 22 height 11
type input "0"
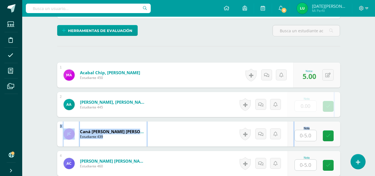
drag, startPoint x: 325, startPoint y: 110, endPoint x: 306, endPoint y: 137, distance: 33.0
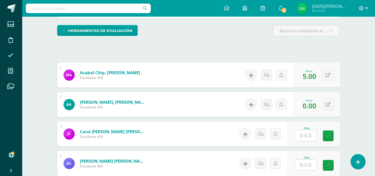
type input "5"
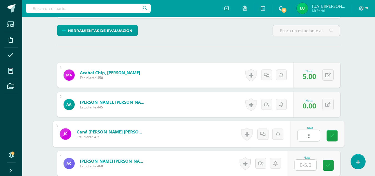
click at [306, 137] on input "5" at bounding box center [308, 135] width 22 height 11
click at [336, 132] on link at bounding box center [331, 135] width 11 height 11
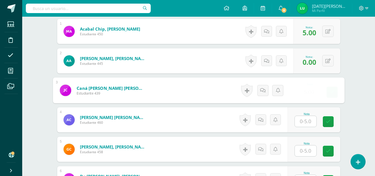
scroll to position [196, 0]
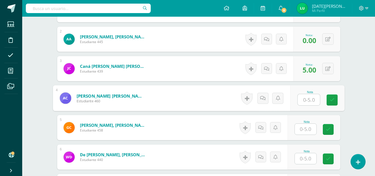
type input "5"
click at [311, 101] on input "5" at bounding box center [308, 99] width 22 height 11
type input "4"
click at [335, 102] on link at bounding box center [331, 99] width 11 height 11
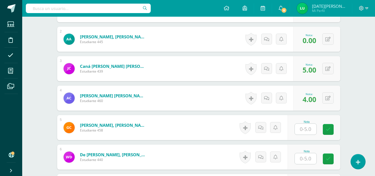
click at [311, 132] on input "text" at bounding box center [306, 128] width 22 height 11
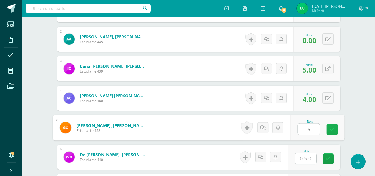
click at [331, 130] on icon at bounding box center [331, 129] width 5 height 5
type input "5"
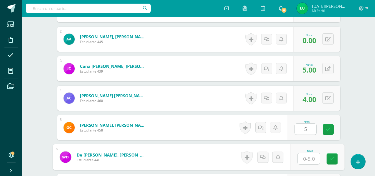
type input "4"
click at [305, 161] on input "4" at bounding box center [308, 158] width 22 height 11
click at [336, 159] on link at bounding box center [331, 158] width 11 height 11
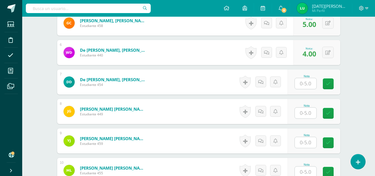
scroll to position [317, 0]
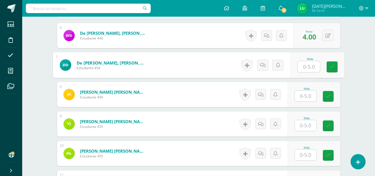
click at [308, 68] on input "text" at bounding box center [308, 66] width 22 height 11
drag, startPoint x: 332, startPoint y: 71, endPoint x: 309, endPoint y: 99, distance: 35.9
type input "3"
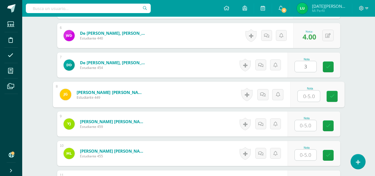
click at [309, 99] on input "text" at bounding box center [308, 95] width 22 height 11
click at [312, 101] on input "0" at bounding box center [308, 95] width 22 height 11
type input "0"
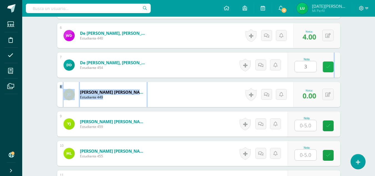
drag, startPoint x: 343, startPoint y: 93, endPoint x: 332, endPoint y: 70, distance: 25.7
click at [332, 70] on link at bounding box center [328, 66] width 11 height 11
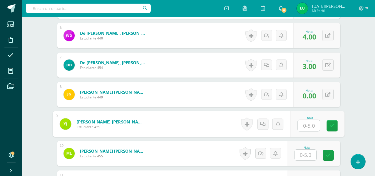
click at [309, 125] on input "text" at bounding box center [308, 125] width 22 height 11
type input "5"
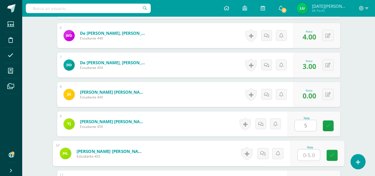
click at [306, 159] on input "text" at bounding box center [308, 154] width 22 height 11
type input "4"
click at [337, 156] on link at bounding box center [331, 155] width 11 height 11
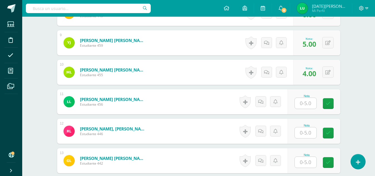
scroll to position [399, 0]
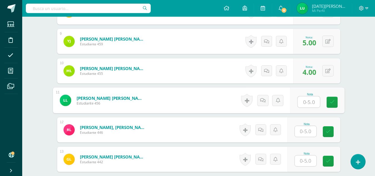
click at [311, 101] on input "text" at bounding box center [308, 101] width 22 height 11
click at [331, 102] on icon at bounding box center [331, 102] width 5 height 5
type input "0"
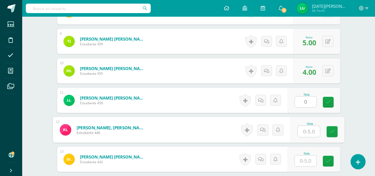
click at [310, 134] on input "text" at bounding box center [308, 131] width 22 height 11
click at [334, 131] on link at bounding box center [331, 131] width 11 height 11
type input "4"
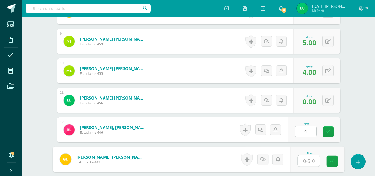
type input "4"
click at [307, 161] on input "4" at bounding box center [308, 160] width 22 height 11
click at [332, 163] on icon at bounding box center [331, 160] width 5 height 5
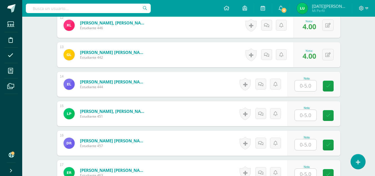
scroll to position [507, 0]
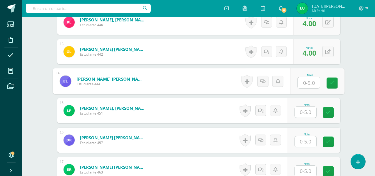
click at [307, 85] on input "text" at bounding box center [308, 82] width 22 height 11
type input "4"
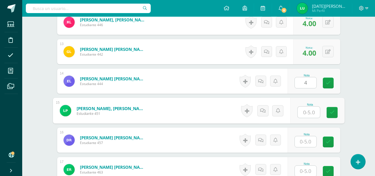
click at [308, 111] on input "text" at bounding box center [308, 112] width 22 height 11
type input "3"
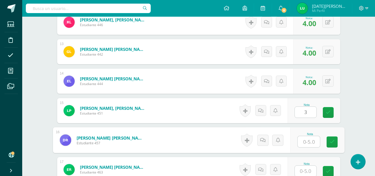
click at [309, 144] on input "text" at bounding box center [308, 141] width 22 height 11
type input "0"
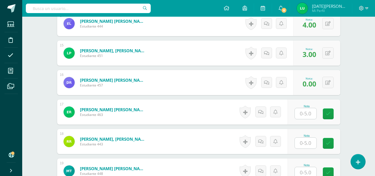
scroll to position [583, 0]
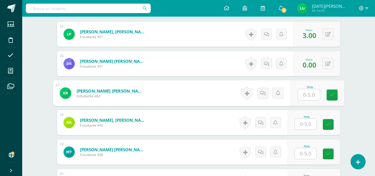
click at [307, 90] on input "text" at bounding box center [308, 94] width 22 height 11
drag, startPoint x: 327, startPoint y: 98, endPoint x: 304, endPoint y: 121, distance: 33.0
type input "0"
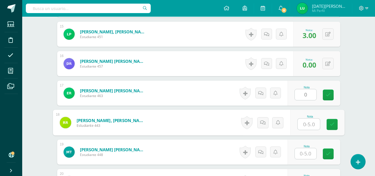
click at [304, 121] on input "text" at bounding box center [308, 123] width 22 height 11
click at [312, 123] on input "4" at bounding box center [308, 123] width 22 height 11
click at [329, 127] on link at bounding box center [331, 124] width 11 height 11
click at [329, 97] on link at bounding box center [328, 94] width 11 height 11
type input "4"
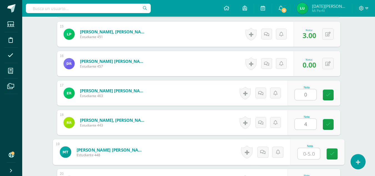
type input "4"
click at [305, 158] on input "4" at bounding box center [308, 153] width 22 height 11
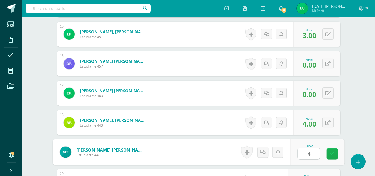
click at [330, 156] on icon at bounding box center [331, 153] width 5 height 5
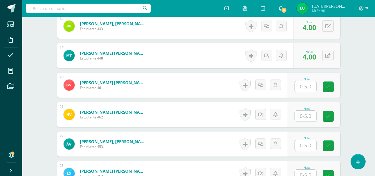
scroll to position [681, 0]
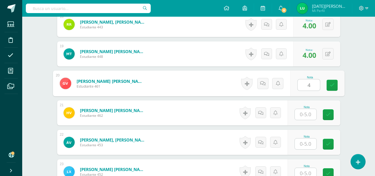
click at [308, 85] on input "4" at bounding box center [308, 84] width 22 height 11
type input "4"
click at [311, 115] on input "4" at bounding box center [306, 114] width 22 height 11
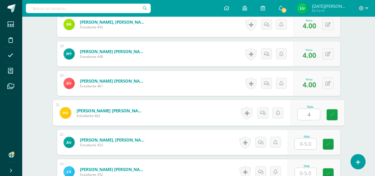
type input "4"
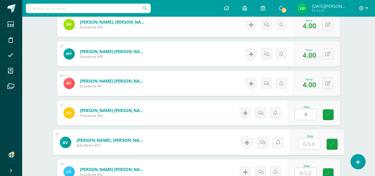
click at [309, 142] on input "text" at bounding box center [308, 143] width 22 height 11
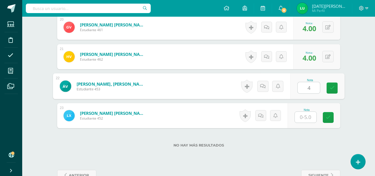
scroll to position [753, 0]
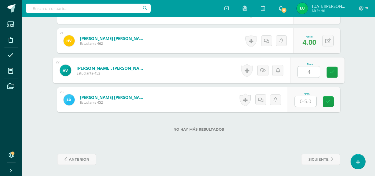
type input "4"
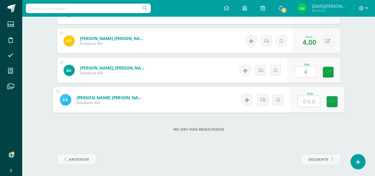
click at [302, 102] on input "text" at bounding box center [308, 101] width 22 height 11
type input "4"
click at [329, 96] on link at bounding box center [331, 101] width 11 height 11
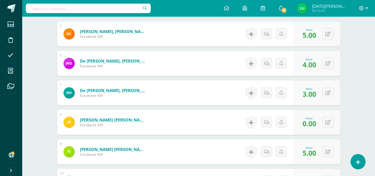
scroll to position [287, 0]
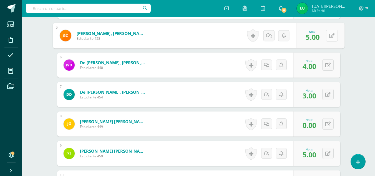
click at [331, 37] on button at bounding box center [332, 36] width 12 height 12
type input "4"
click at [319, 37] on icon at bounding box center [316, 37] width 5 height 5
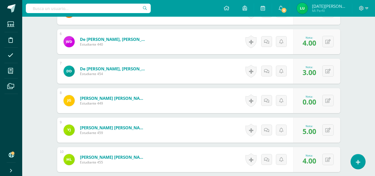
scroll to position [753, 0]
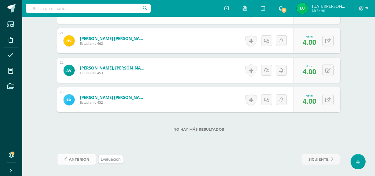
click at [82, 159] on span "anterior" at bounding box center [79, 159] width 20 height 10
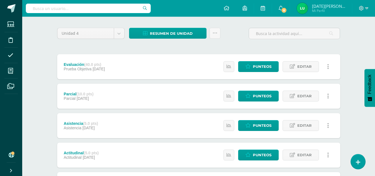
scroll to position [54, 0]
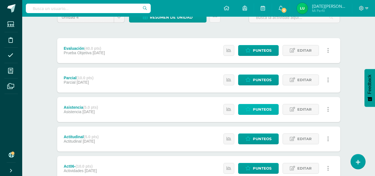
click at [267, 109] on span "Punteos" at bounding box center [262, 109] width 19 height 10
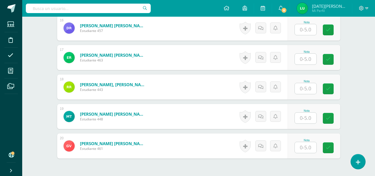
scroll to position [663, 0]
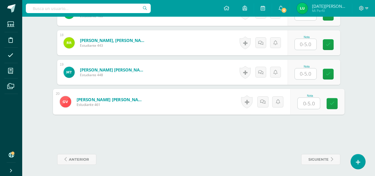
click at [305, 100] on input "text" at bounding box center [308, 103] width 22 height 11
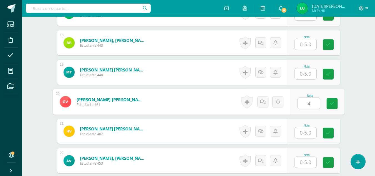
scroll to position [663, 0]
drag, startPoint x: 326, startPoint y: 104, endPoint x: 305, endPoint y: 132, distance: 34.9
type input "4"
click at [305, 132] on input "4" at bounding box center [306, 132] width 22 height 11
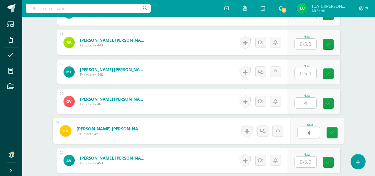
type input "4"
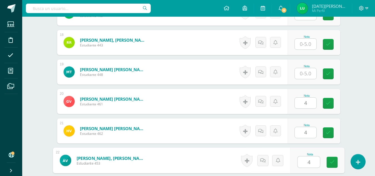
click at [310, 162] on input "4" at bounding box center [308, 161] width 22 height 11
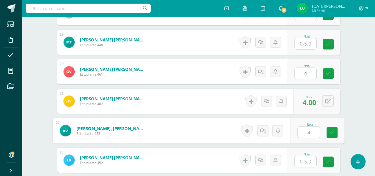
scroll to position [705, 0]
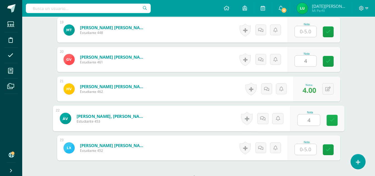
drag, startPoint x: 328, startPoint y: 58, endPoint x: 333, endPoint y: 120, distance: 62.6
click at [333, 120] on icon at bounding box center [331, 120] width 5 height 5
type input "4"
click at [306, 150] on input "4" at bounding box center [306, 149] width 22 height 11
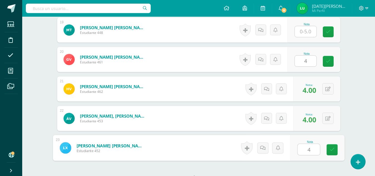
type input "4"
click at [334, 152] on link at bounding box center [331, 149] width 11 height 11
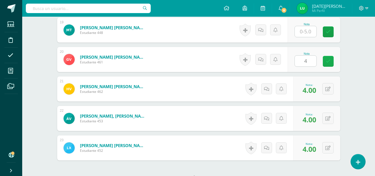
click at [327, 62] on icon at bounding box center [328, 61] width 5 height 5
click at [306, 26] on div at bounding box center [305, 31] width 22 height 11
click at [305, 34] on input "text" at bounding box center [306, 31] width 22 height 11
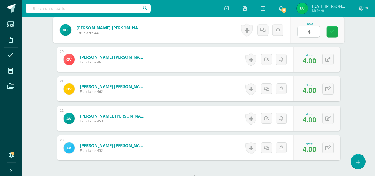
click at [334, 35] on link at bounding box center [331, 31] width 11 height 11
type input "4"
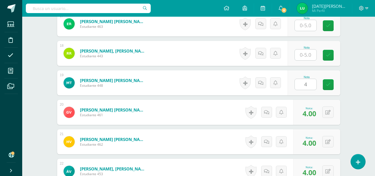
scroll to position [649, 0]
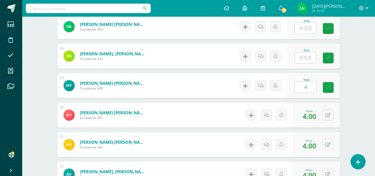
click at [306, 60] on input "text" at bounding box center [306, 57] width 22 height 11
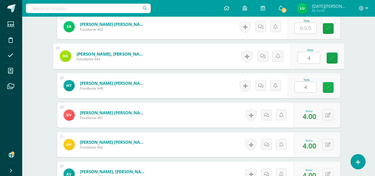
drag, startPoint x: 336, startPoint y: 63, endPoint x: 328, endPoint y: 86, distance: 24.3
click at [328, 86] on icon at bounding box center [328, 87] width 5 height 5
click at [335, 56] on link at bounding box center [331, 57] width 11 height 11
click at [330, 84] on link at bounding box center [328, 87] width 11 height 11
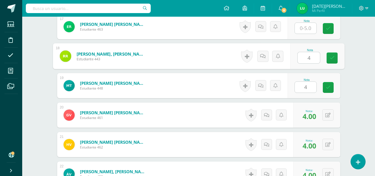
type input "4"
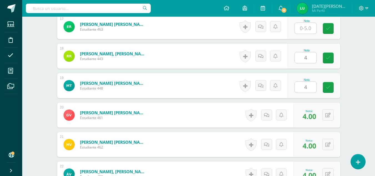
click at [330, 83] on link at bounding box center [328, 87] width 11 height 11
click at [330, 85] on icon at bounding box center [328, 87] width 5 height 5
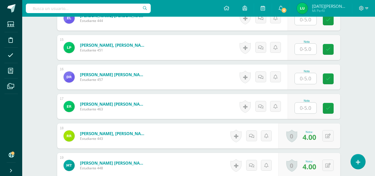
scroll to position [568, 0]
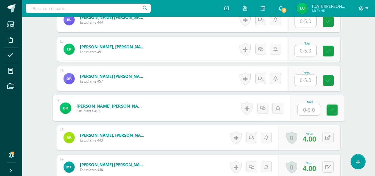
click at [306, 113] on input "text" at bounding box center [308, 109] width 22 height 11
type input "0"
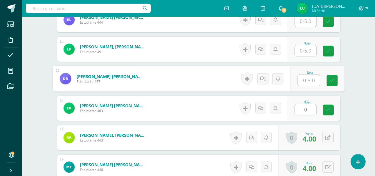
click at [304, 77] on input "text" at bounding box center [308, 80] width 22 height 11
type input "9"
type input "0"
click at [333, 82] on icon at bounding box center [331, 80] width 5 height 5
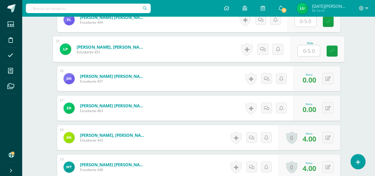
click at [300, 47] on input "text" at bounding box center [308, 50] width 22 height 11
type input "3"
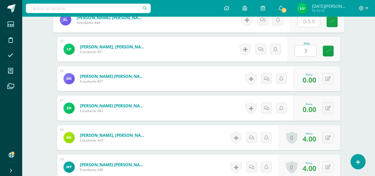
type input "4"
click at [306, 23] on input "4" at bounding box center [308, 21] width 22 height 11
drag, startPoint x: 329, startPoint y: 24, endPoint x: 376, endPoint y: 94, distance: 84.7
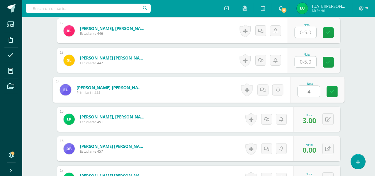
scroll to position [493, 0]
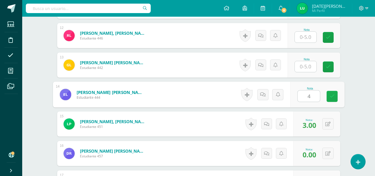
click at [332, 94] on icon at bounding box center [331, 96] width 5 height 5
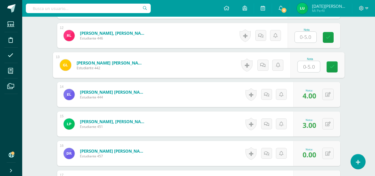
click at [303, 64] on input "text" at bounding box center [308, 66] width 22 height 11
type input "4"
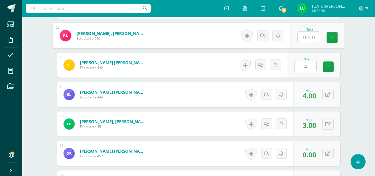
click at [307, 36] on input "text" at bounding box center [308, 37] width 22 height 11
drag, startPoint x: 329, startPoint y: 36, endPoint x: 377, endPoint y: 89, distance: 71.0
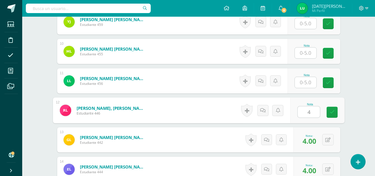
scroll to position [408, 0]
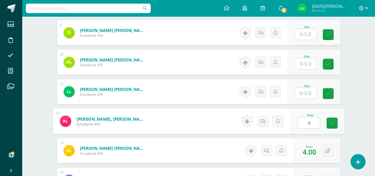
type input "4"
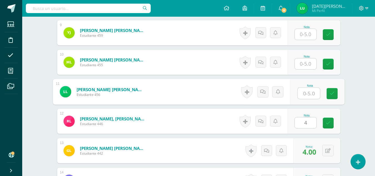
click at [307, 95] on input "text" at bounding box center [308, 93] width 22 height 11
click at [330, 91] on icon at bounding box center [331, 93] width 5 height 5
type input "0"
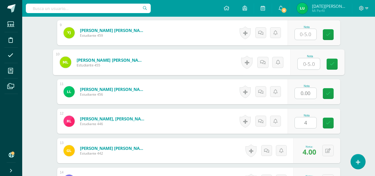
click at [308, 65] on input "text" at bounding box center [308, 63] width 22 height 11
type input "4"
click at [335, 64] on link at bounding box center [331, 64] width 11 height 11
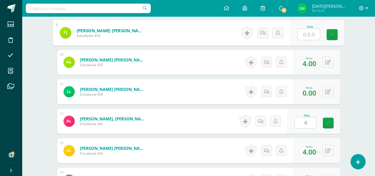
click at [311, 34] on input "text" at bounding box center [308, 34] width 22 height 11
click at [326, 38] on link at bounding box center [331, 34] width 11 height 11
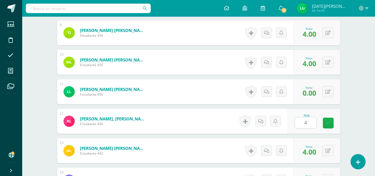
click at [329, 118] on link at bounding box center [328, 122] width 11 height 11
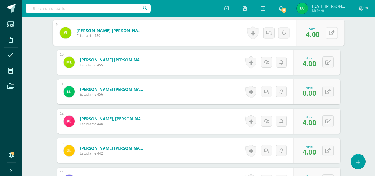
click at [331, 33] on button at bounding box center [332, 33] width 12 height 12
type input "5"
click at [322, 34] on link at bounding box center [316, 34] width 11 height 11
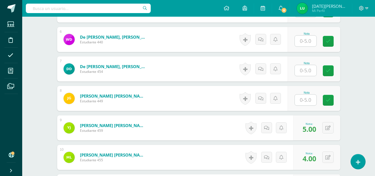
scroll to position [310, 0]
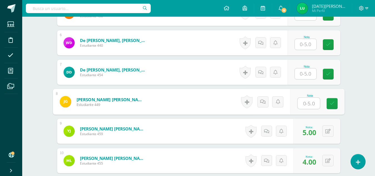
click at [310, 101] on input "text" at bounding box center [308, 103] width 22 height 11
type input "0"
click at [329, 102] on link at bounding box center [331, 103] width 11 height 11
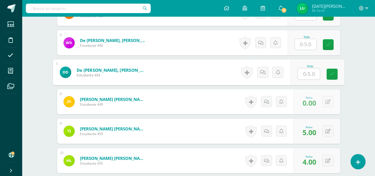
click at [306, 74] on input "text" at bounding box center [308, 73] width 22 height 11
click at [313, 72] on input "text" at bounding box center [308, 73] width 22 height 11
type input "3"
click at [337, 70] on link at bounding box center [331, 74] width 11 height 11
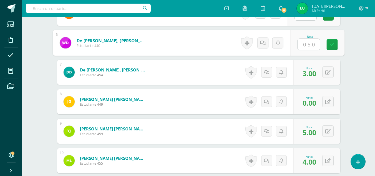
click at [303, 46] on input "text" at bounding box center [308, 44] width 22 height 11
click at [315, 44] on input "text" at bounding box center [308, 44] width 22 height 11
drag, startPoint x: 332, startPoint y: 46, endPoint x: 375, endPoint y: 75, distance: 51.7
click at [375, 75] on div "Educación Física Primero Básicos "A" Herramientas Detalle de asistencias Activi…" at bounding box center [198, 163] width 353 height 912
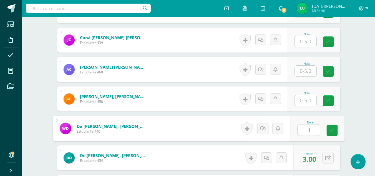
scroll to position [223, 0]
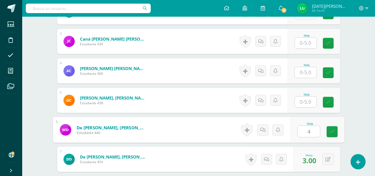
type input "4"
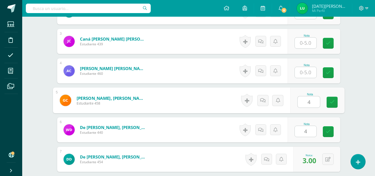
click at [307, 100] on input "4" at bounding box center [308, 101] width 22 height 11
click at [328, 133] on icon at bounding box center [328, 131] width 5 height 5
type input "4"
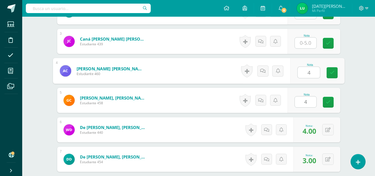
click at [305, 74] on input "4" at bounding box center [308, 72] width 22 height 11
type input "4"
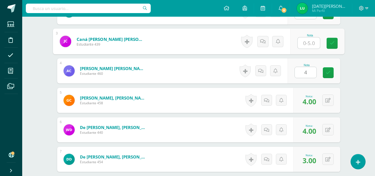
click at [309, 43] on input "text" at bounding box center [308, 42] width 22 height 11
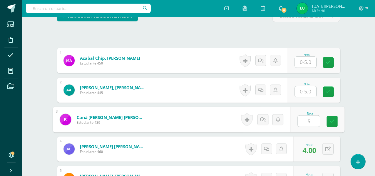
scroll to position [147, 0]
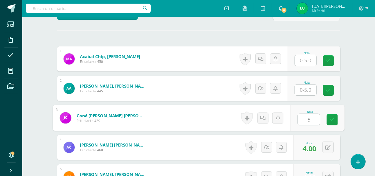
type input "5"
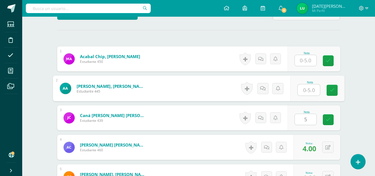
click at [313, 85] on input "text" at bounding box center [308, 89] width 22 height 11
type input "0"
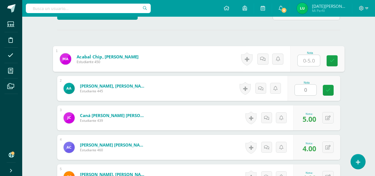
click at [309, 62] on input "text" at bounding box center [308, 60] width 22 height 11
type input "5"
click at [334, 58] on link at bounding box center [331, 60] width 11 height 11
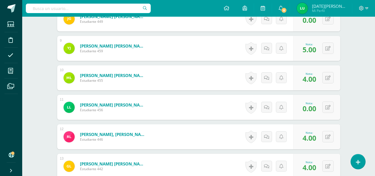
scroll to position [753, 0]
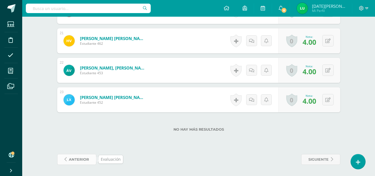
click at [81, 157] on span "anterior" at bounding box center [79, 159] width 20 height 10
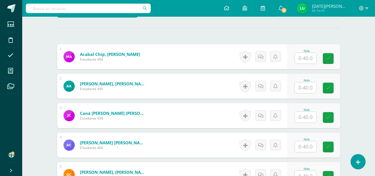
scroll to position [149, 0]
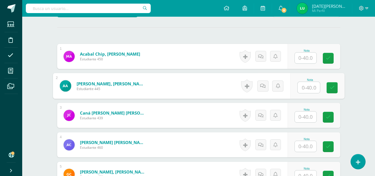
click at [306, 84] on input "text" at bounding box center [308, 87] width 22 height 11
type input "0"
click at [327, 88] on link at bounding box center [331, 87] width 11 height 11
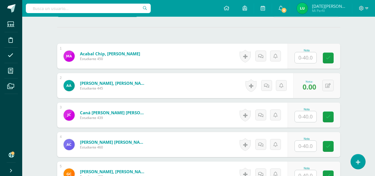
click at [309, 56] on input "text" at bounding box center [306, 57] width 22 height 11
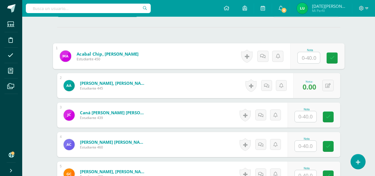
scroll to position [150, 0]
type input "40"
click at [331, 60] on icon at bounding box center [331, 57] width 5 height 5
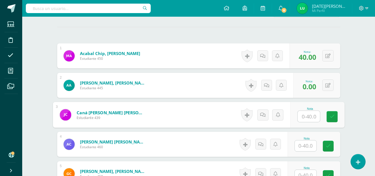
click at [309, 115] on input "text" at bounding box center [308, 116] width 22 height 11
type input "40"
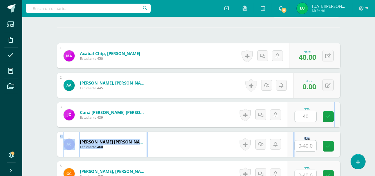
drag, startPoint x: 325, startPoint y: 117, endPoint x: 304, endPoint y: 146, distance: 35.9
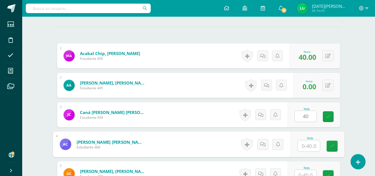
click at [304, 146] on input "text" at bounding box center [308, 145] width 22 height 11
type input "40"
click at [332, 147] on icon at bounding box center [331, 145] width 5 height 5
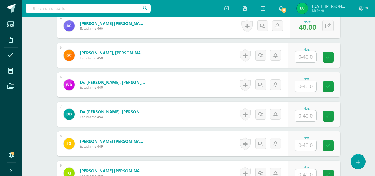
scroll to position [279, 0]
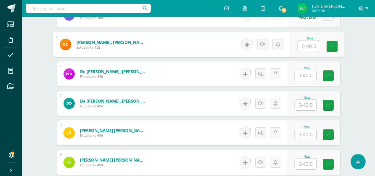
click at [308, 44] on input "text" at bounding box center [308, 46] width 22 height 11
type input "40"
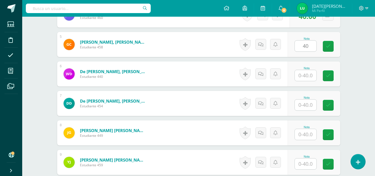
click at [326, 47] on div "Nota 40" at bounding box center [313, 44] width 53 height 25
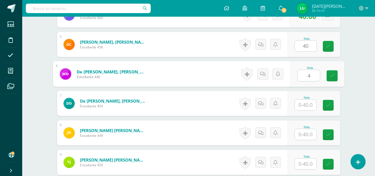
click at [304, 75] on input "4" at bounding box center [308, 75] width 22 height 11
drag, startPoint x: 328, startPoint y: 77, endPoint x: 311, endPoint y: 104, distance: 32.2
type input "40"
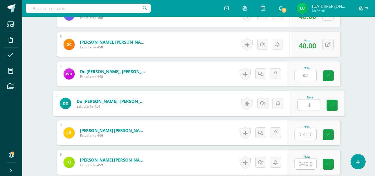
click at [311, 104] on input "4" at bounding box center [308, 104] width 22 height 11
drag, startPoint x: 332, startPoint y: 107, endPoint x: 304, endPoint y: 132, distance: 37.3
type input "40"
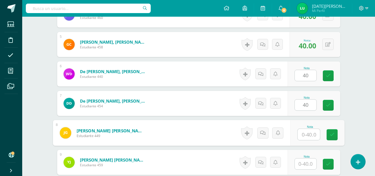
click at [304, 132] on input "text" at bounding box center [308, 134] width 22 height 11
type input "0"
click at [329, 137] on icon at bounding box center [331, 134] width 5 height 5
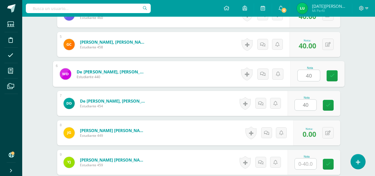
click at [309, 74] on input "40" at bounding box center [308, 75] width 22 height 11
type input "40"
drag, startPoint x: 331, startPoint y: 76, endPoint x: 339, endPoint y: 108, distance: 33.1
click at [331, 106] on link at bounding box center [328, 105] width 11 height 11
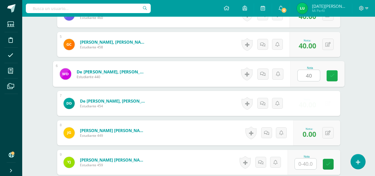
click at [332, 74] on icon at bounding box center [331, 75] width 5 height 5
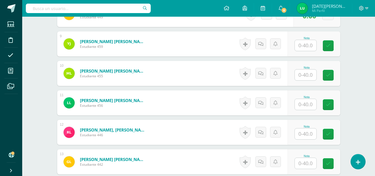
scroll to position [398, 0]
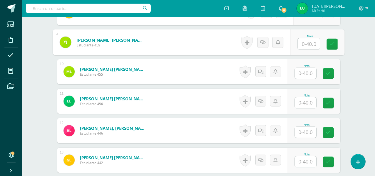
click at [309, 46] on input "text" at bounding box center [308, 43] width 22 height 11
click at [330, 49] on link at bounding box center [331, 44] width 11 height 11
type input "0"
type input "40"
click at [331, 47] on link at bounding box center [331, 44] width 11 height 11
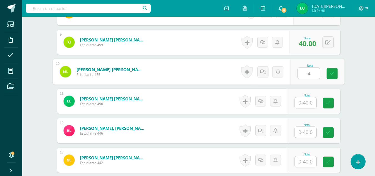
click at [308, 69] on input "4" at bounding box center [308, 73] width 22 height 11
click at [326, 73] on link at bounding box center [331, 73] width 11 height 11
type input "40"
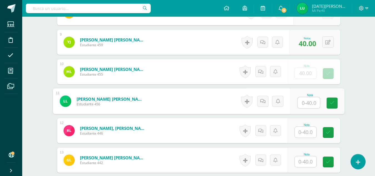
click at [311, 98] on input "text" at bounding box center [308, 102] width 22 height 11
click at [332, 103] on icon at bounding box center [331, 102] width 5 height 5
type input "0"
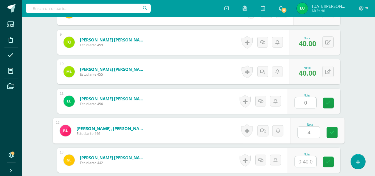
click at [305, 130] on input "4" at bounding box center [308, 132] width 22 height 11
type input "40"
click at [336, 131] on link at bounding box center [331, 132] width 11 height 11
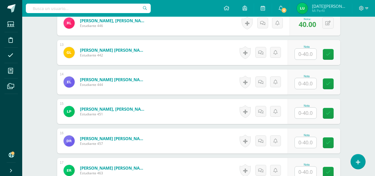
scroll to position [512, 0]
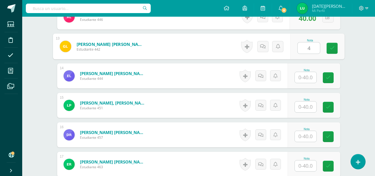
click at [307, 50] on input "4" at bounding box center [308, 47] width 22 height 11
type input "40"
click at [329, 51] on link at bounding box center [331, 48] width 11 height 11
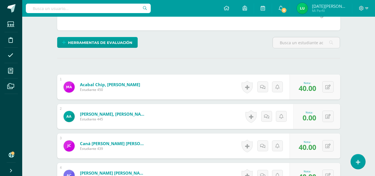
scroll to position [153, 0]
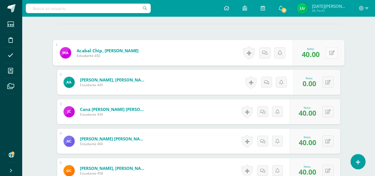
click at [325, 52] on div "0 Logros Logros obtenidos Aún no hay logros agregados Nota: 40.00" at bounding box center [318, 53] width 52 height 26
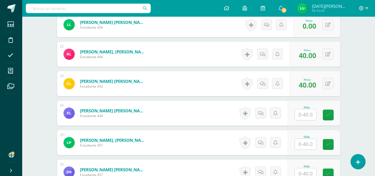
scroll to position [476, 0]
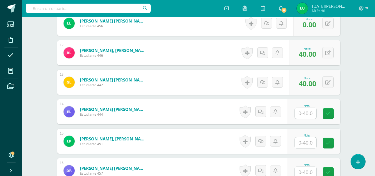
click at [310, 116] on input "text" at bounding box center [306, 113] width 22 height 11
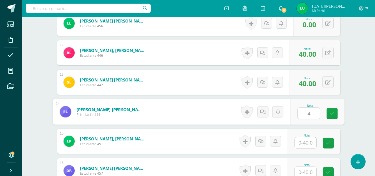
type input "40"
click at [329, 115] on link at bounding box center [331, 113] width 11 height 11
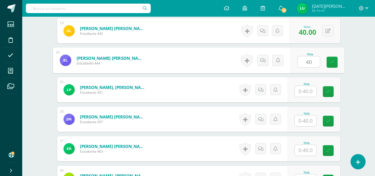
scroll to position [535, 0]
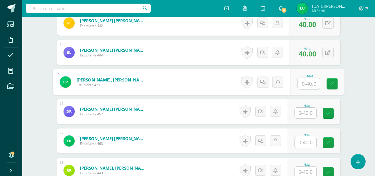
click at [304, 80] on input "text" at bounding box center [308, 83] width 22 height 11
type input "38"
click at [331, 86] on link at bounding box center [331, 83] width 11 height 11
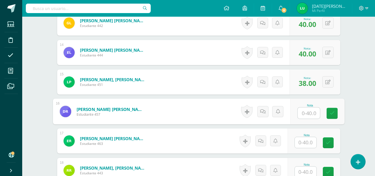
click at [309, 110] on input "text" at bounding box center [308, 112] width 22 height 11
type input "0"
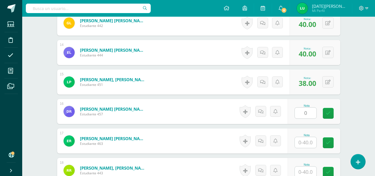
click at [325, 116] on div "Nota 0" at bounding box center [313, 111] width 53 height 25
click at [307, 138] on input "text" at bounding box center [306, 142] width 22 height 11
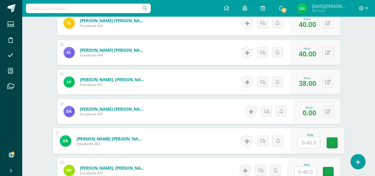
type input "0"
click at [329, 140] on link at bounding box center [331, 142] width 11 height 11
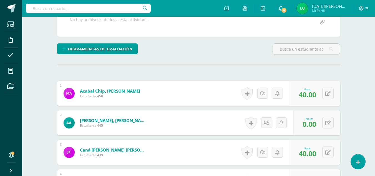
scroll to position [95, 0]
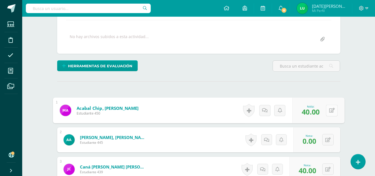
click at [332, 114] on button at bounding box center [332, 110] width 12 height 12
type input "8"
click at [315, 112] on icon at bounding box center [316, 112] width 5 height 5
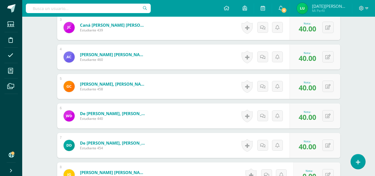
scroll to position [115, 0]
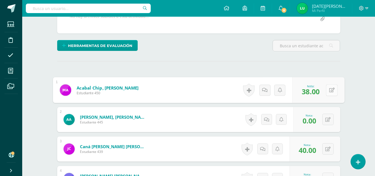
click at [331, 86] on button at bounding box center [332, 90] width 12 height 12
type input "0"
click at [318, 91] on icon at bounding box center [316, 91] width 5 height 5
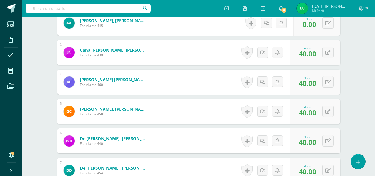
scroll to position [207, 0]
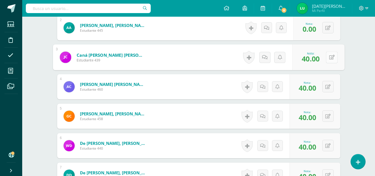
click at [327, 61] on button at bounding box center [332, 57] width 12 height 12
type input "'"
click at [321, 59] on link at bounding box center [316, 59] width 11 height 11
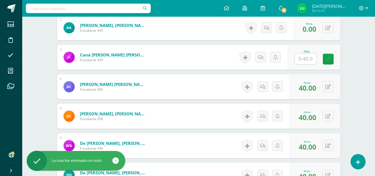
click at [335, 26] on div "0 Logros Logros obtenidos Aún no hay logros agregados Nota: 0.00" at bounding box center [316, 27] width 47 height 25
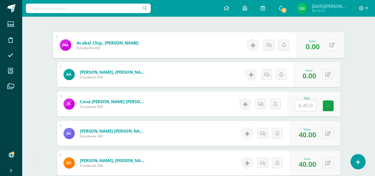
click at [330, 44] on button at bounding box center [332, 45] width 12 height 12
click at [319, 47] on link at bounding box center [316, 46] width 11 height 11
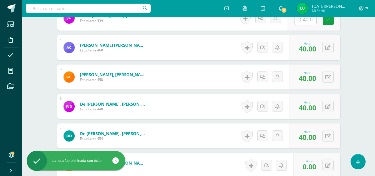
scroll to position [249, 0]
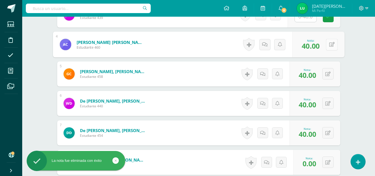
click at [331, 46] on button at bounding box center [332, 45] width 12 height 12
type input "0"
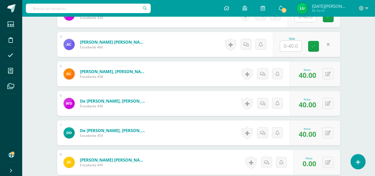
click at [311, 45] on div "Nota" at bounding box center [306, 44] width 67 height 25
click at [330, 74] on icon at bounding box center [332, 73] width 6 height 5
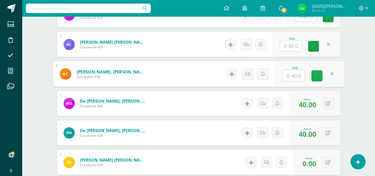
click at [317, 78] on link at bounding box center [316, 75] width 11 height 11
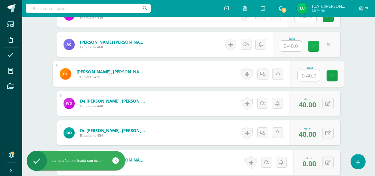
click at [317, 44] on link at bounding box center [313, 46] width 11 height 11
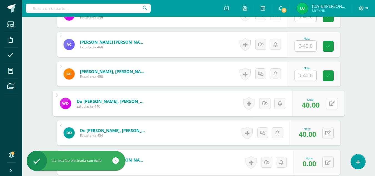
click at [326, 108] on button at bounding box center [332, 103] width 12 height 12
click at [319, 105] on icon at bounding box center [316, 105] width 5 height 5
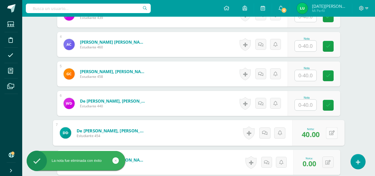
click at [327, 132] on button at bounding box center [332, 133] width 12 height 12
click at [318, 132] on icon at bounding box center [316, 134] width 5 height 5
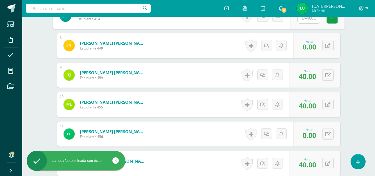
scroll to position [367, 0]
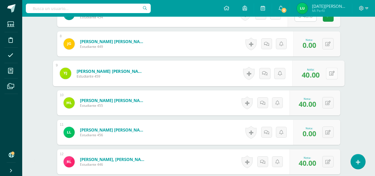
click at [327, 74] on button at bounding box center [332, 73] width 12 height 12
click at [321, 74] on link at bounding box center [316, 75] width 11 height 11
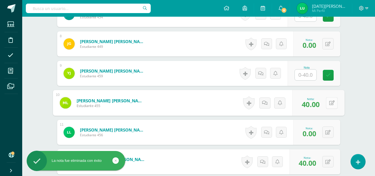
click at [323, 100] on div "0 Logros Logros obtenidos Aún no hay logros agregados Nota: 40.00" at bounding box center [318, 103] width 52 height 26
click at [336, 105] on button at bounding box center [332, 103] width 12 height 12
click at [318, 101] on link at bounding box center [316, 104] width 11 height 11
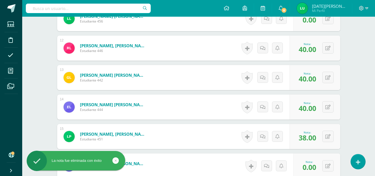
scroll to position [486, 0]
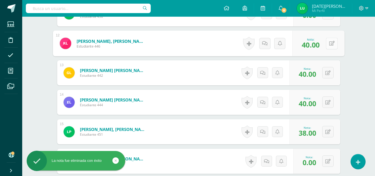
click at [326, 47] on button at bounding box center [332, 43] width 12 height 12
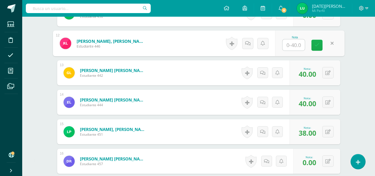
click at [316, 40] on link at bounding box center [316, 45] width 11 height 11
click at [329, 74] on icon at bounding box center [327, 72] width 5 height 5
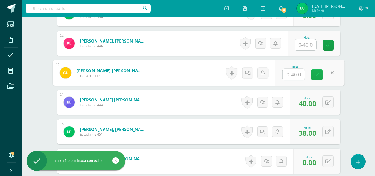
click at [319, 73] on icon at bounding box center [316, 74] width 5 height 5
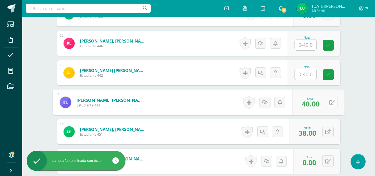
click at [328, 105] on button at bounding box center [332, 102] width 12 height 12
click at [315, 103] on icon at bounding box center [316, 104] width 5 height 5
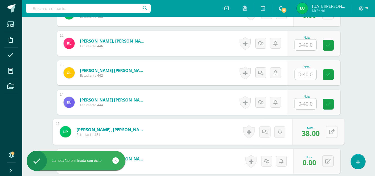
click at [326, 132] on button at bounding box center [332, 132] width 12 height 12
click at [319, 131] on link at bounding box center [316, 133] width 11 height 11
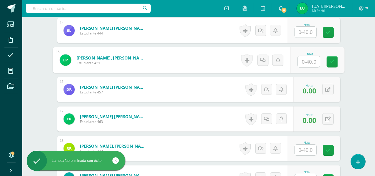
scroll to position [568, 0]
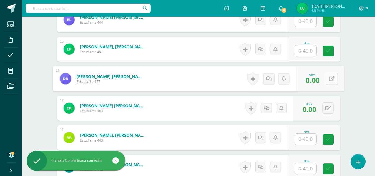
click at [325, 79] on div "0 Logros Logros obtenidos Aún no hay logros agregados Nota: 0.00" at bounding box center [320, 79] width 48 height 26
click at [331, 79] on icon at bounding box center [332, 78] width 6 height 5
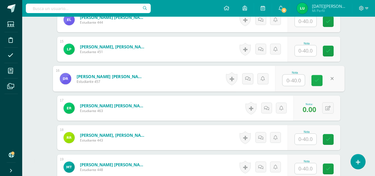
click at [318, 80] on icon at bounding box center [316, 80] width 5 height 5
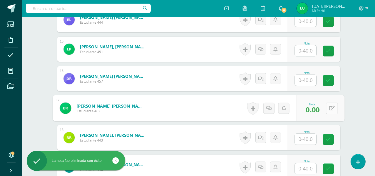
click at [327, 108] on button at bounding box center [332, 108] width 12 height 12
click at [315, 108] on icon at bounding box center [316, 109] width 5 height 5
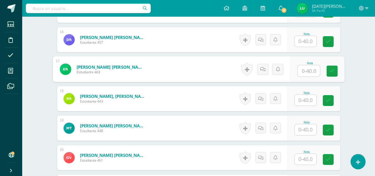
scroll to position [609, 0]
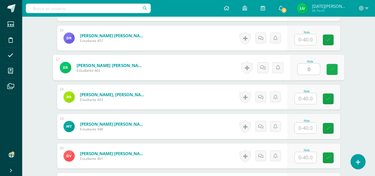
click at [332, 67] on icon at bounding box center [331, 69] width 5 height 5
type input "0"
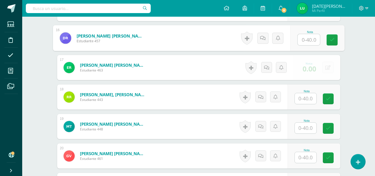
click at [311, 40] on input "text" at bounding box center [308, 39] width 22 height 11
type input "0"
click at [334, 36] on link at bounding box center [331, 39] width 11 height 11
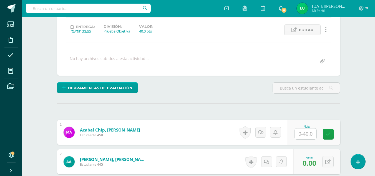
scroll to position [0, 0]
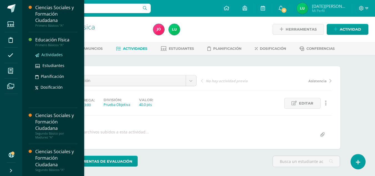
click at [46, 54] on span "Actividades" at bounding box center [51, 54] width 21 height 5
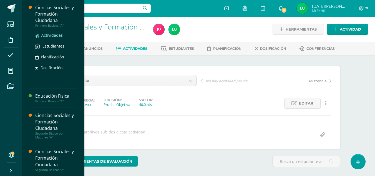
click at [58, 34] on span "Actividades" at bounding box center [51, 34] width 21 height 5
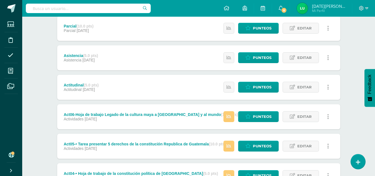
scroll to position [107, 0]
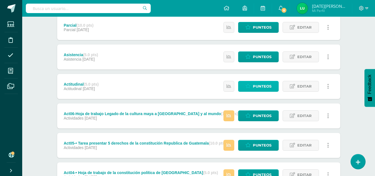
click at [262, 90] on span "Punteos" at bounding box center [262, 86] width 19 height 10
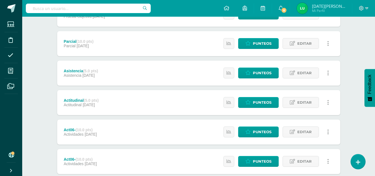
scroll to position [93, 0]
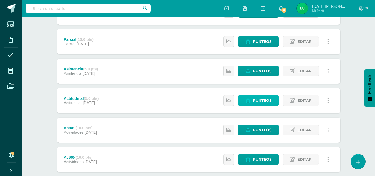
click at [267, 98] on span "Punteos" at bounding box center [262, 100] width 19 height 10
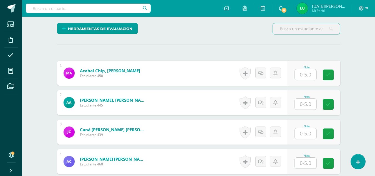
scroll to position [137, 0]
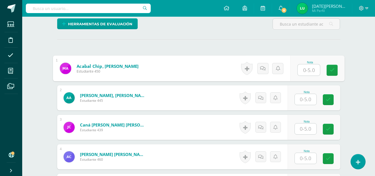
click at [313, 65] on input "text" at bounding box center [308, 69] width 22 height 11
type input "3"
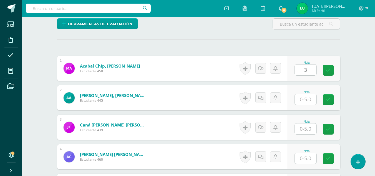
click at [325, 69] on div "Nota 3" at bounding box center [313, 68] width 53 height 25
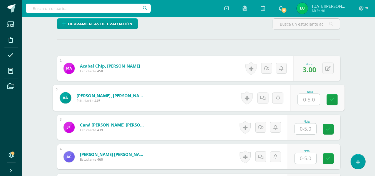
click at [309, 104] on input "text" at bounding box center [308, 99] width 22 height 11
type input "0"
click at [326, 102] on link at bounding box center [331, 99] width 11 height 11
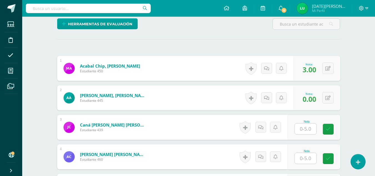
click at [312, 131] on input "text" at bounding box center [306, 128] width 22 height 11
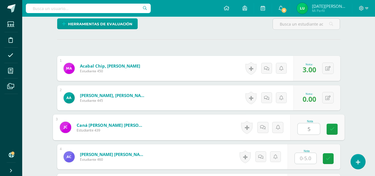
type input "5"
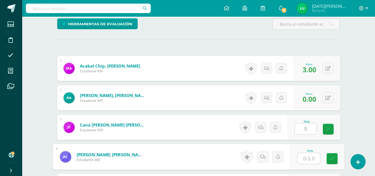
click at [315, 153] on input "text" at bounding box center [308, 158] width 22 height 11
type input "4"
click at [332, 157] on icon at bounding box center [331, 158] width 5 height 5
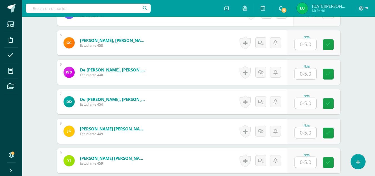
scroll to position [285, 0]
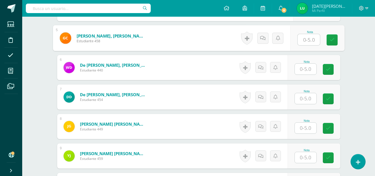
click at [311, 38] on input "text" at bounding box center [308, 39] width 22 height 11
type input "5"
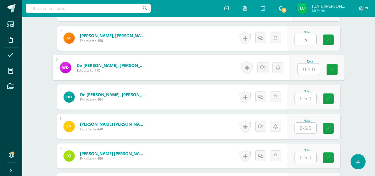
click at [311, 68] on input "text" at bounding box center [308, 69] width 22 height 11
type input "4"
click at [312, 94] on input "text" at bounding box center [306, 98] width 22 height 11
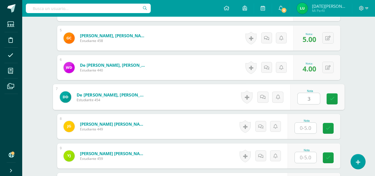
type input "3"
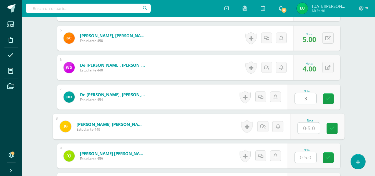
click at [312, 127] on input "text" at bounding box center [308, 127] width 22 height 11
type input "0"
click at [334, 128] on icon at bounding box center [331, 128] width 5 height 5
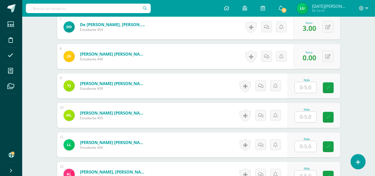
scroll to position [357, 0]
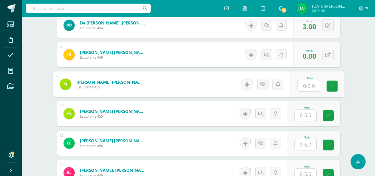
click at [306, 89] on input "text" at bounding box center [308, 85] width 22 height 11
type input "4"
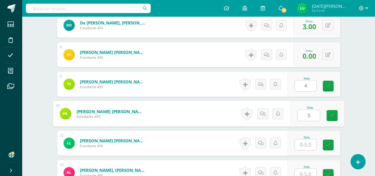
click at [306, 117] on input "5" at bounding box center [308, 115] width 22 height 11
type input "5"
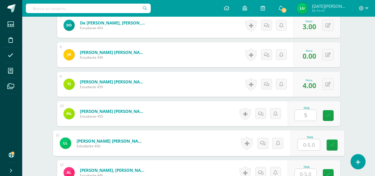
click at [300, 150] on input "text" at bounding box center [308, 144] width 22 height 11
type input "0"
click at [329, 149] on link at bounding box center [331, 144] width 11 height 11
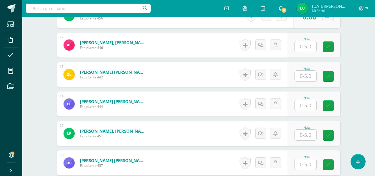
scroll to position [487, 0]
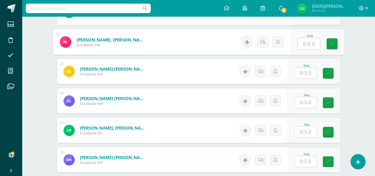
click at [306, 41] on input "text" at bounding box center [308, 43] width 22 height 11
type input "5"
drag, startPoint x: 334, startPoint y: 46, endPoint x: 305, endPoint y: 76, distance: 41.8
click at [305, 76] on div "1 Acabal Chip, Mauricio Alberto Estudiante 450 Nota 3.00 0 Logros 3.00 2" at bounding box center [198, 42] width 283 height 672
type input "4"
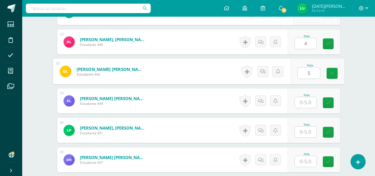
click at [305, 76] on input "5" at bounding box center [308, 72] width 22 height 11
type input "5"
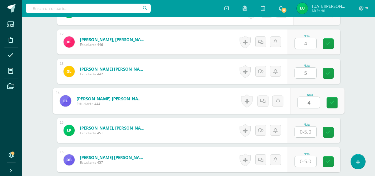
click at [309, 100] on input "4" at bounding box center [308, 102] width 22 height 11
type input "4"
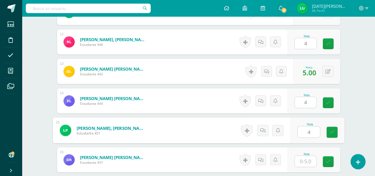
click at [303, 130] on input "4" at bounding box center [308, 131] width 22 height 11
type input "4"
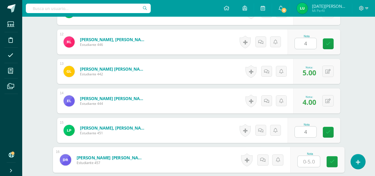
click at [307, 156] on input "text" at bounding box center [308, 161] width 22 height 11
type input "0"
click at [331, 160] on icon at bounding box center [331, 161] width 5 height 5
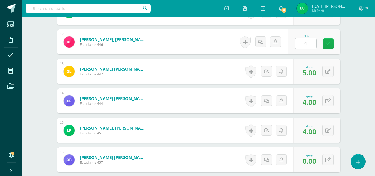
click at [332, 45] on link at bounding box center [328, 43] width 11 height 11
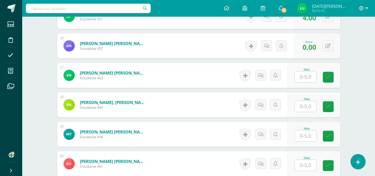
scroll to position [602, 0]
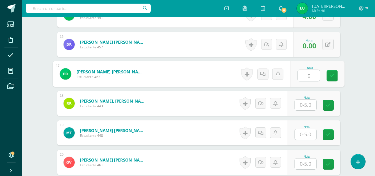
click at [313, 74] on input "0" at bounding box center [308, 75] width 22 height 11
type input "0"
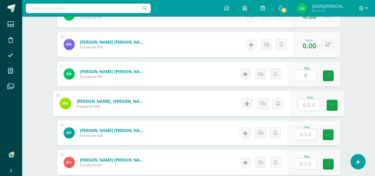
click at [310, 104] on input "text" at bounding box center [308, 104] width 22 height 11
type input "5"
type input "4"
click at [330, 109] on link at bounding box center [331, 105] width 11 height 11
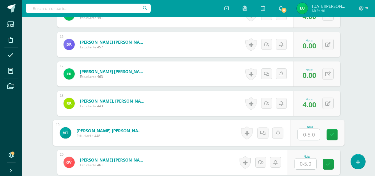
click at [305, 132] on input "text" at bounding box center [308, 134] width 22 height 11
type input "5"
click at [306, 163] on input "5" at bounding box center [306, 163] width 22 height 11
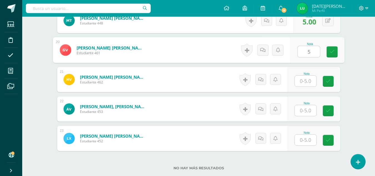
scroll to position [720, 0]
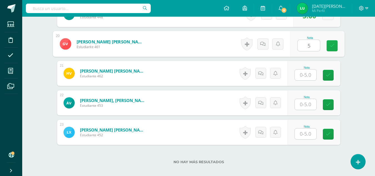
click at [328, 44] on link at bounding box center [331, 45] width 11 height 11
type input "5"
click at [303, 74] on input "text" at bounding box center [306, 74] width 22 height 11
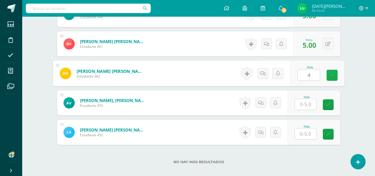
click at [335, 76] on link at bounding box center [331, 75] width 11 height 11
type input "4"
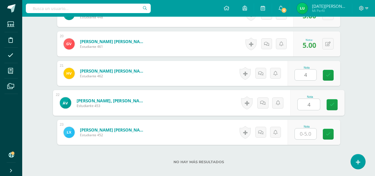
click at [311, 100] on input "4" at bounding box center [308, 104] width 22 height 11
type input "4"
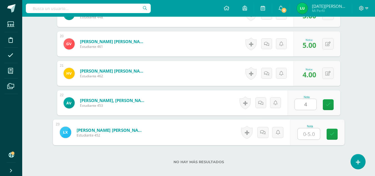
click at [304, 133] on input "text" at bounding box center [308, 133] width 22 height 11
type input "5"
click at [331, 134] on icon at bounding box center [331, 134] width 5 height 5
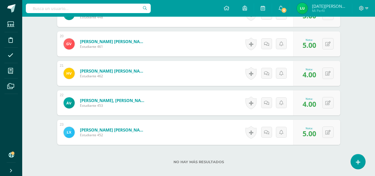
drag, startPoint x: 374, startPoint y: 153, endPoint x: 376, endPoint y: 144, distance: 9.4
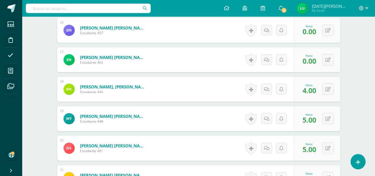
scroll to position [753, 0]
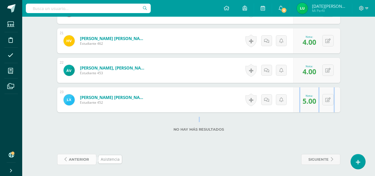
click at [80, 159] on span "anterior" at bounding box center [79, 159] width 20 height 10
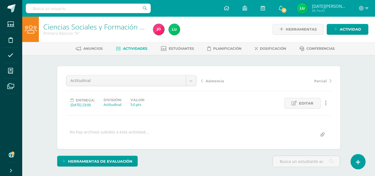
scroll to position [11, 0]
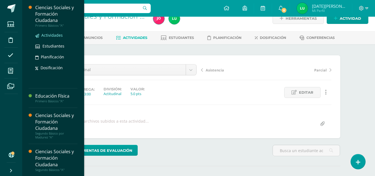
click at [55, 36] on span "Actividades" at bounding box center [51, 34] width 21 height 5
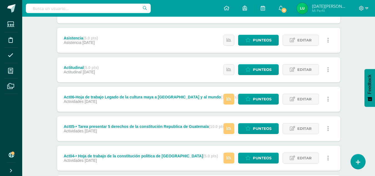
scroll to position [121, 0]
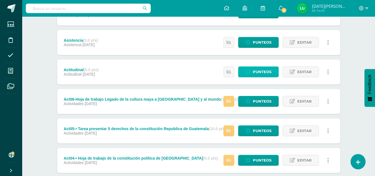
click at [256, 69] on span "Punteos" at bounding box center [262, 72] width 19 height 10
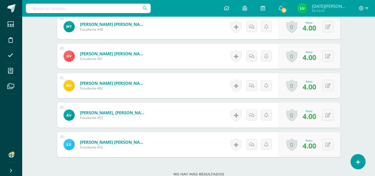
scroll to position [753, 0]
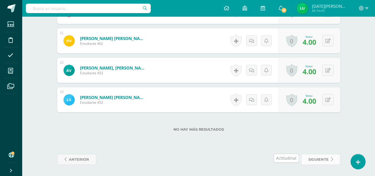
click at [316, 161] on span "siguiente" at bounding box center [318, 159] width 20 height 10
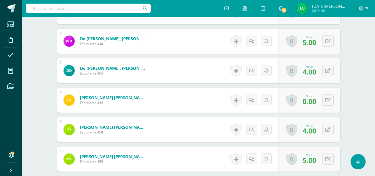
scroll to position [369, 0]
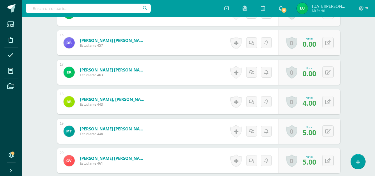
scroll to position [753, 0]
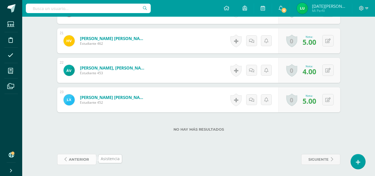
click at [69, 160] on span "anterior" at bounding box center [79, 159] width 20 height 10
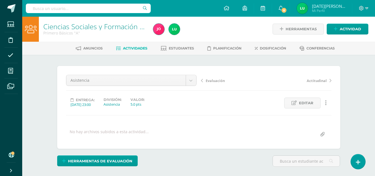
scroll to position [1, 0]
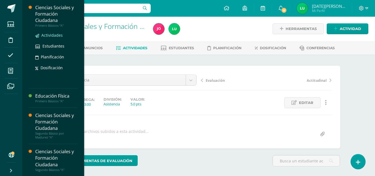
click at [59, 35] on span "Actividades" at bounding box center [51, 34] width 21 height 5
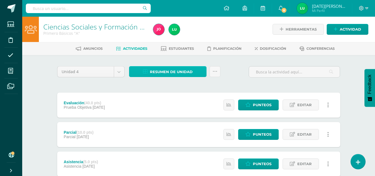
click at [186, 74] on span "Resumen de unidad" at bounding box center [171, 72] width 43 height 10
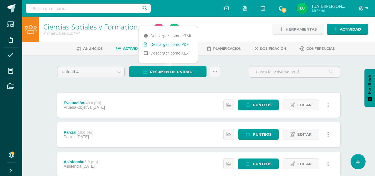
click at [178, 44] on link "Descargar como PDF" at bounding box center [167, 44] width 59 height 9
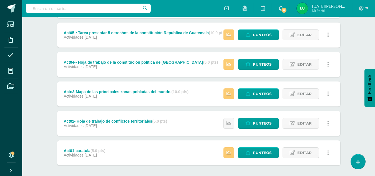
scroll to position [216, 0]
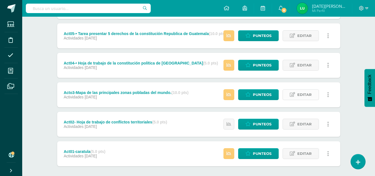
click at [299, 93] on span "Editar" at bounding box center [304, 94] width 14 height 10
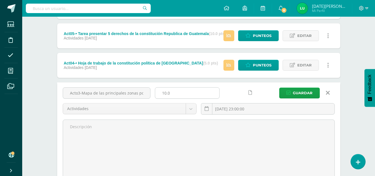
click at [181, 90] on input "10.0" at bounding box center [187, 92] width 64 height 11
type input "1"
type input "5"
click at [307, 90] on span "Guardar" at bounding box center [303, 93] width 20 height 10
click at [301, 95] on span "Guardar" at bounding box center [303, 93] width 20 height 10
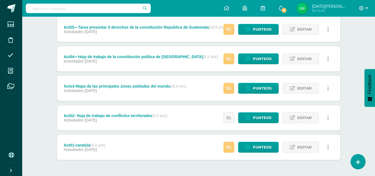
scroll to position [221, 0]
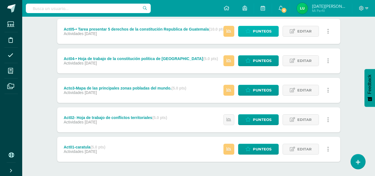
click at [261, 31] on span "Punteos" at bounding box center [262, 31] width 19 height 10
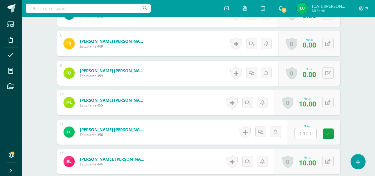
scroll to position [369, 0]
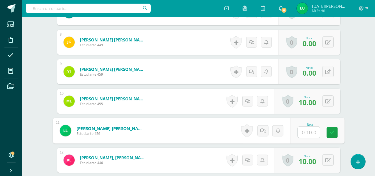
click at [310, 130] on input "text" at bounding box center [308, 132] width 22 height 11
type input "0"
click at [337, 131] on link at bounding box center [331, 132] width 11 height 11
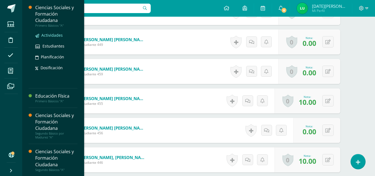
click at [51, 35] on span "Actividades" at bounding box center [51, 34] width 21 height 5
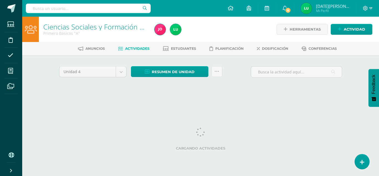
click at [354, 85] on div "Ciencias Sociales y Formación Ciudadana Primero Básicos "A" Herramientas Detall…" at bounding box center [200, 60] width 357 height 87
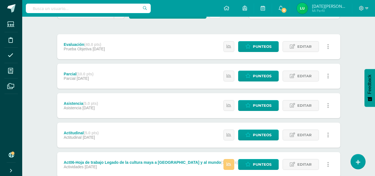
scroll to position [28, 0]
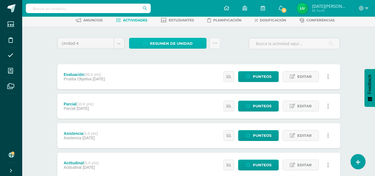
click at [171, 41] on span "Resumen de unidad" at bounding box center [171, 43] width 43 height 10
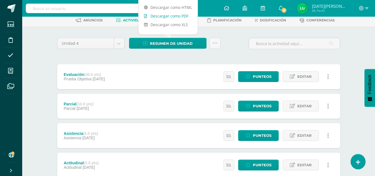
click at [170, 16] on link "Descargar como PDF" at bounding box center [167, 16] width 59 height 9
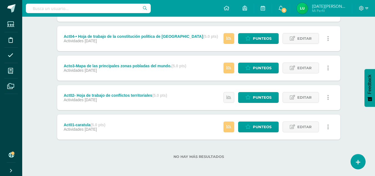
scroll to position [243, 0]
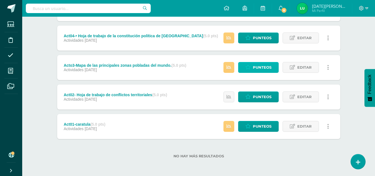
click at [266, 69] on span "Punteos" at bounding box center [262, 67] width 19 height 10
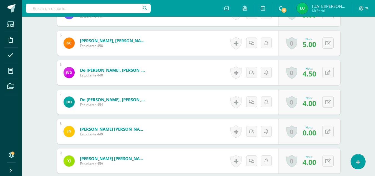
scroll to position [283, 0]
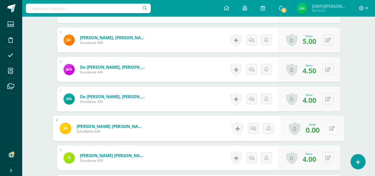
click at [333, 124] on button at bounding box center [332, 128] width 12 height 12
type input "0"
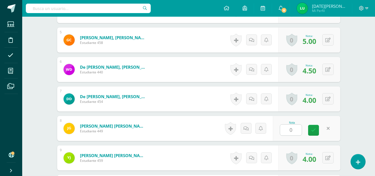
click at [323, 132] on div "Nota 0" at bounding box center [306, 128] width 67 height 25
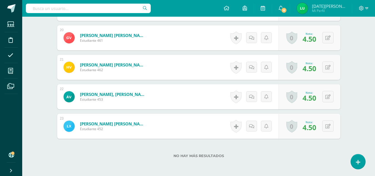
scroll to position [753, 0]
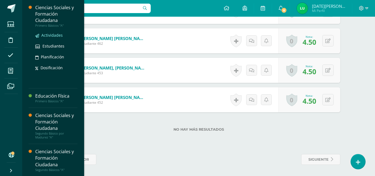
click at [57, 36] on span "Actividades" at bounding box center [51, 34] width 21 height 5
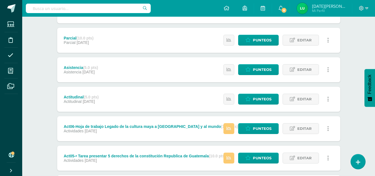
scroll to position [106, 0]
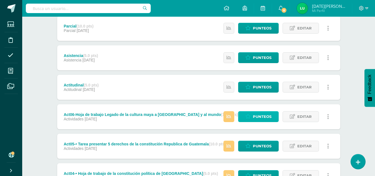
click at [269, 115] on span "Punteos" at bounding box center [262, 116] width 19 height 10
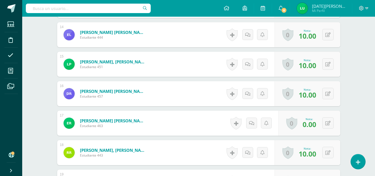
scroll to position [550, 0]
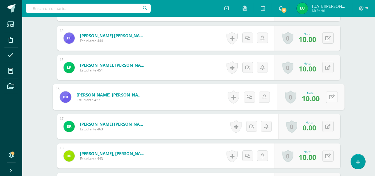
click at [327, 101] on button at bounding box center [332, 97] width 12 height 12
type input "0"
click at [318, 99] on icon at bounding box center [316, 98] width 5 height 5
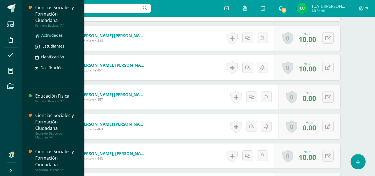
click at [54, 37] on span "Actividades" at bounding box center [51, 34] width 21 height 5
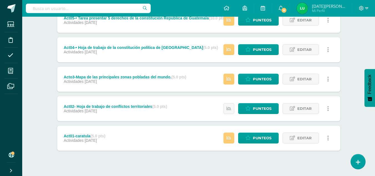
scroll to position [241, 0]
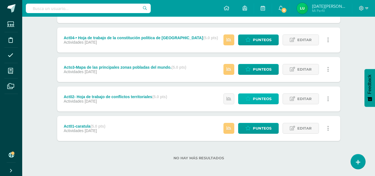
click at [264, 97] on span "Punteos" at bounding box center [262, 99] width 19 height 10
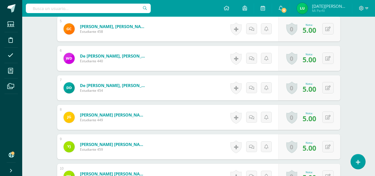
scroll to position [294, 0]
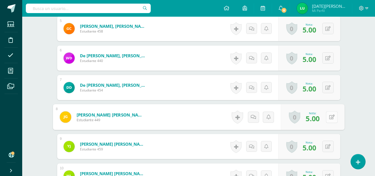
click at [329, 113] on button at bounding box center [332, 117] width 12 height 12
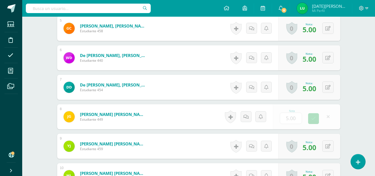
type input "0"
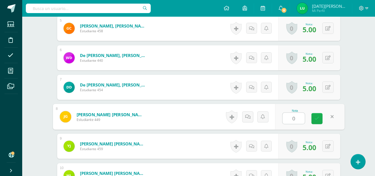
click at [319, 117] on link at bounding box center [316, 118] width 11 height 11
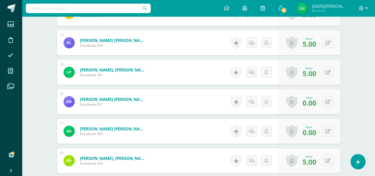
scroll to position [547, 0]
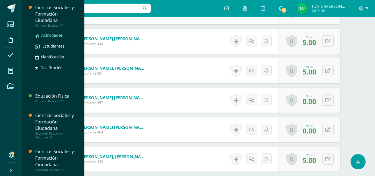
click at [56, 34] on span "Actividades" at bounding box center [51, 34] width 21 height 5
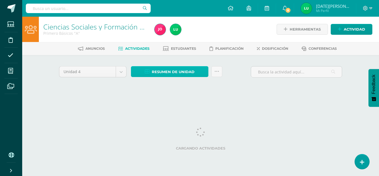
click at [184, 68] on span "Resumen de unidad" at bounding box center [173, 72] width 43 height 10
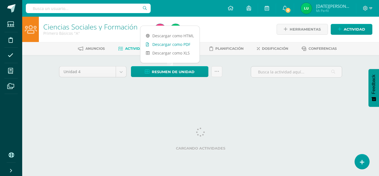
click at [178, 44] on link "Descargar como PDF" at bounding box center [169, 44] width 59 height 9
